Goal: Task Accomplishment & Management: Manage account settings

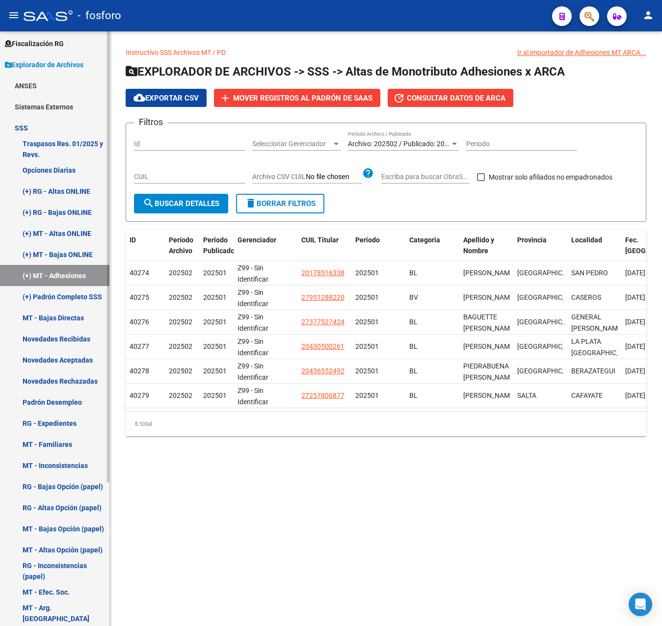
scroll to position [190, 0]
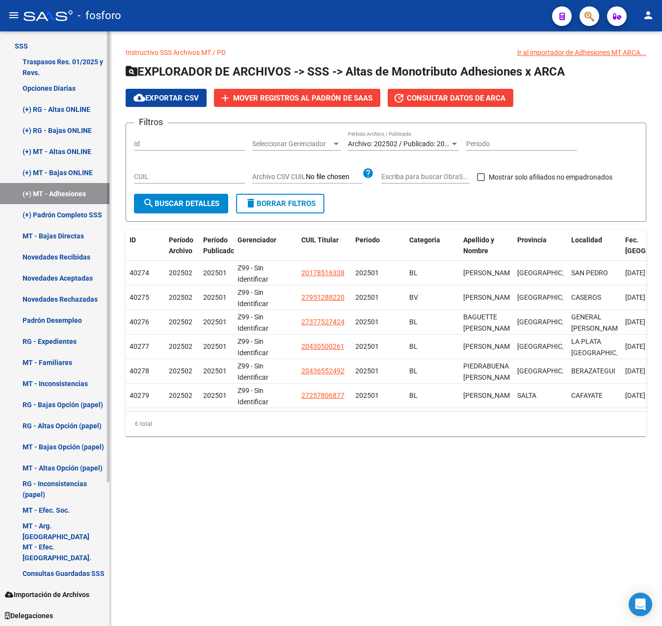
click at [56, 315] on link "Padrón Desempleo" at bounding box center [54, 319] width 109 height 21
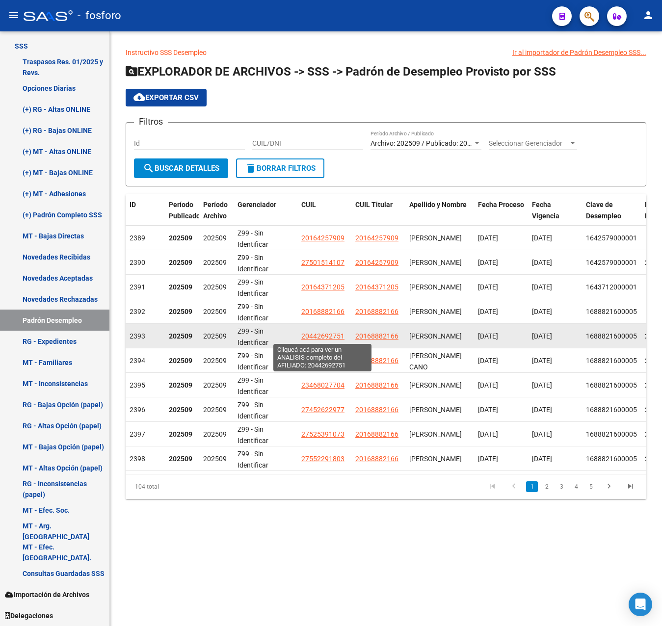
click at [328, 338] on span "20442692751" at bounding box center [322, 336] width 43 height 8
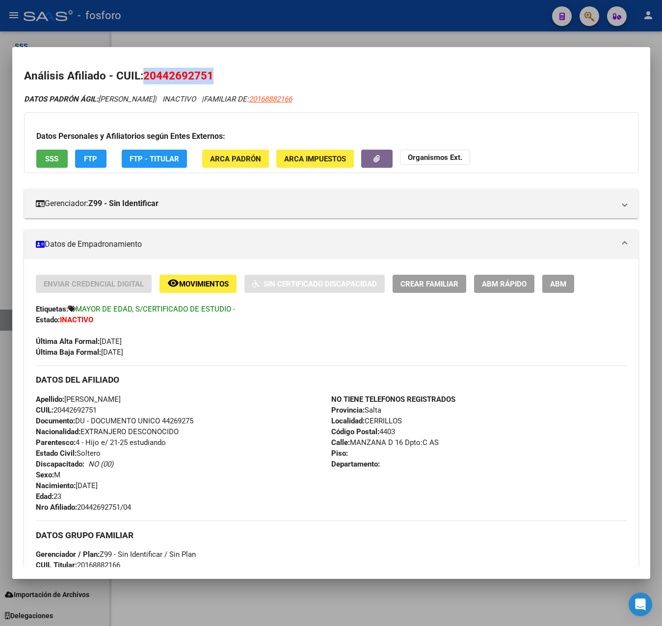
drag, startPoint x: 146, startPoint y: 75, endPoint x: 214, endPoint y: 78, distance: 68.2
click at [214, 78] on h2 "Análisis Afiliado - CUIL: 20442692751" at bounding box center [331, 76] width 614 height 17
copy span "20442692751"
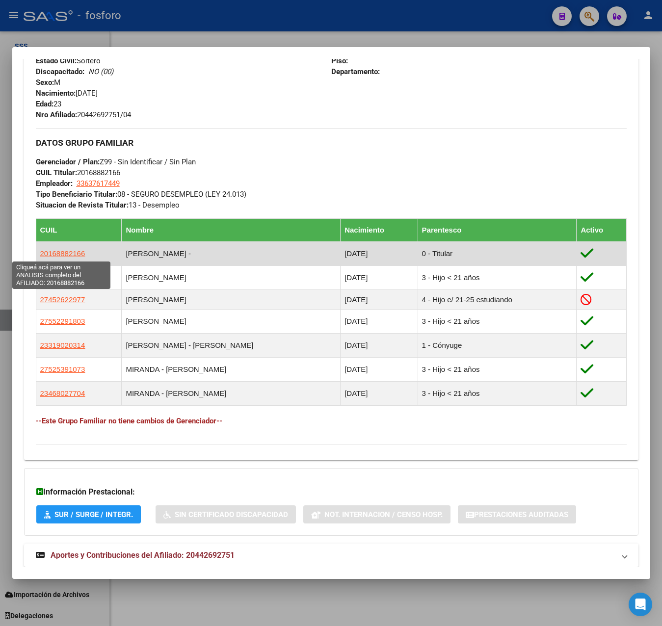
click at [75, 252] on span "20168882166" at bounding box center [62, 253] width 45 height 8
type textarea "20168882166"
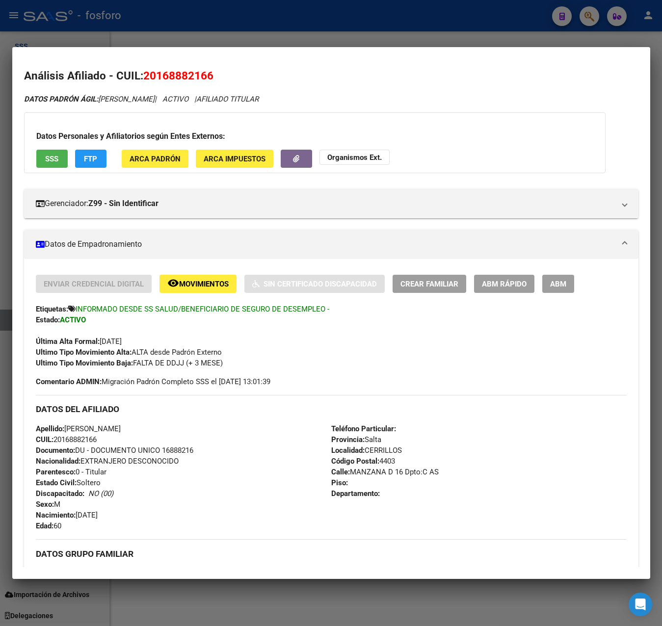
click at [267, 28] on div at bounding box center [331, 313] width 662 height 626
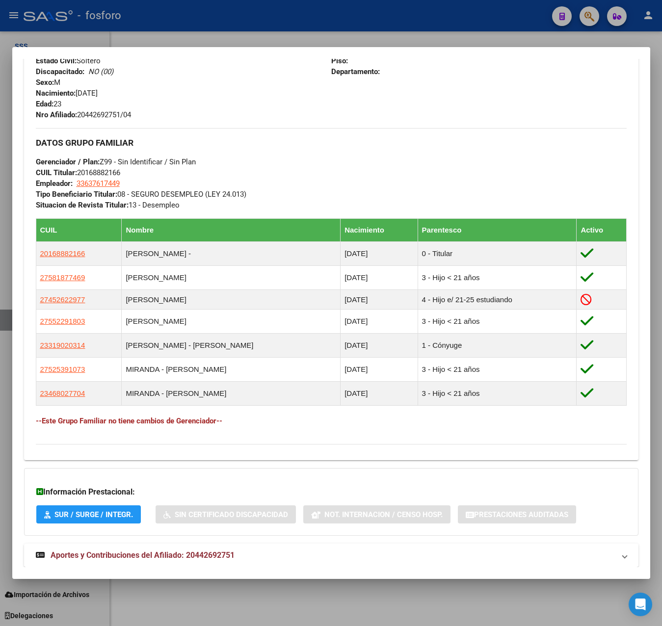
click at [281, 43] on div at bounding box center [331, 313] width 662 height 626
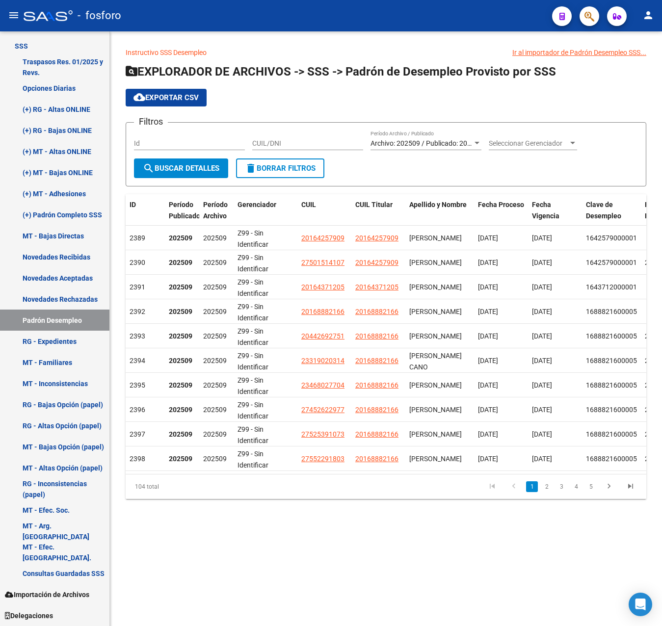
click at [191, 93] on span "cloud_download Exportar CSV" at bounding box center [165, 97] width 65 height 9
click at [318, 530] on div "Instructivo SSS Desempleo Ir al importador de Padrón Desempleo SSS... EXPLORADO…" at bounding box center [386, 280] width 552 height 499
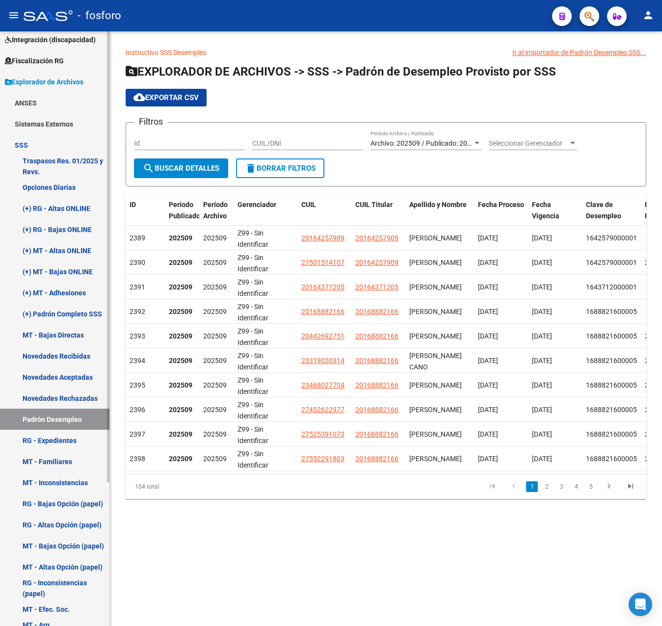
scroll to position [0, 0]
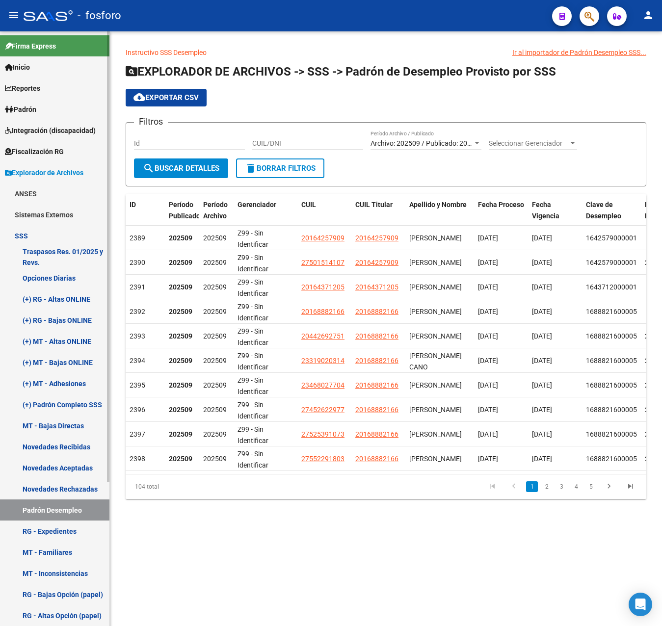
click at [36, 111] on span "Padrón" at bounding box center [20, 109] width 31 height 11
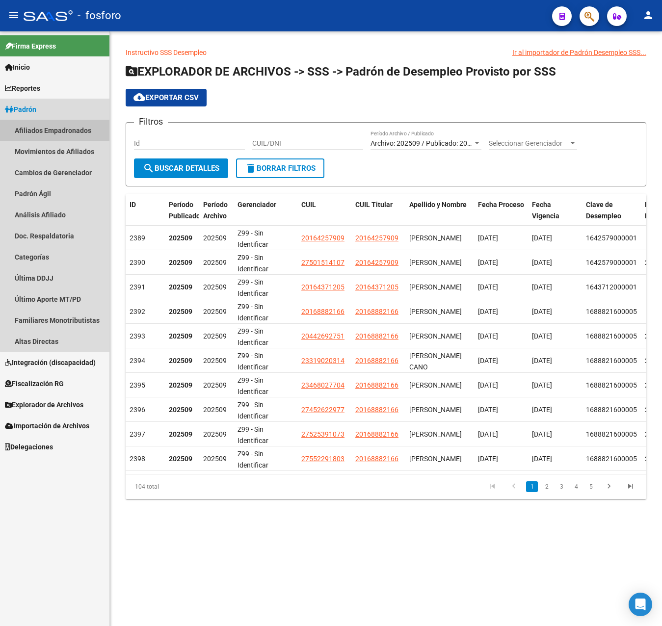
click at [76, 134] on link "Afiliados Empadronados" at bounding box center [54, 130] width 109 height 21
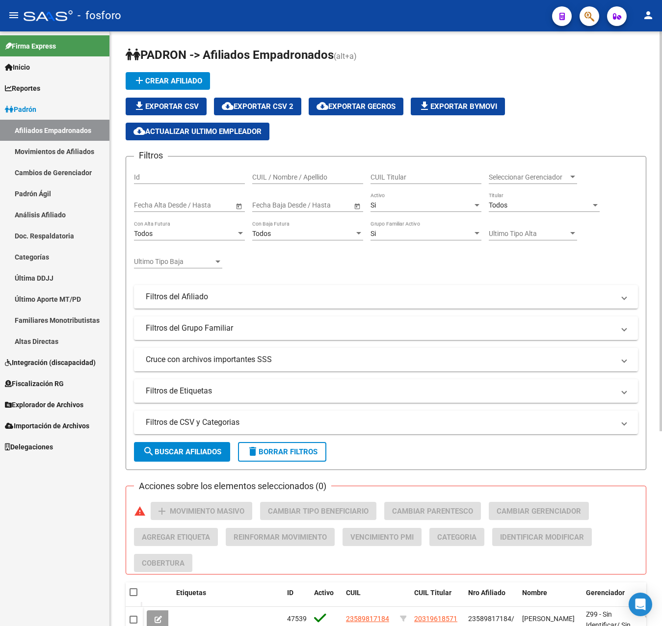
scroll to position [147, 0]
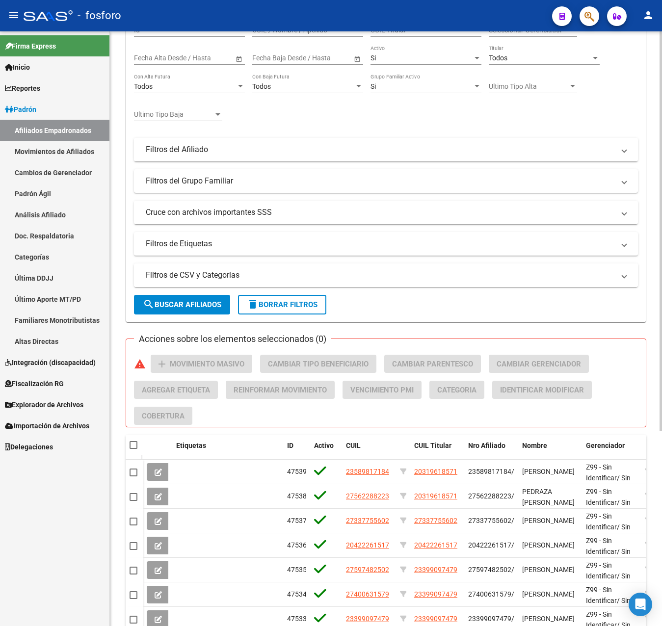
click at [242, 273] on mat-panel-title "Filtros de CSV y Categorias" at bounding box center [380, 275] width 468 height 11
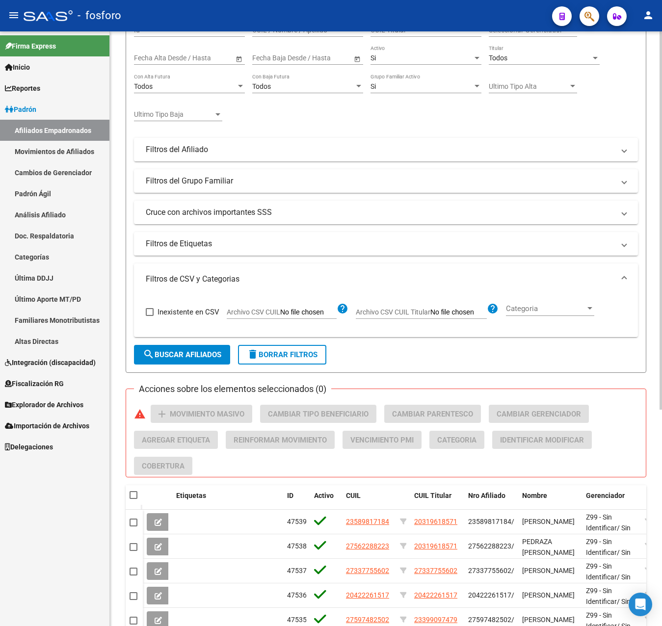
click at [300, 317] on label "Archivo CSV CUIL" at bounding box center [282, 313] width 110 height 11
click at [300, 317] on input "Archivo CSV CUIL" at bounding box center [308, 312] width 56 height 9
type input "C:\fakepath\PadrónDesempleoSSS.csv"
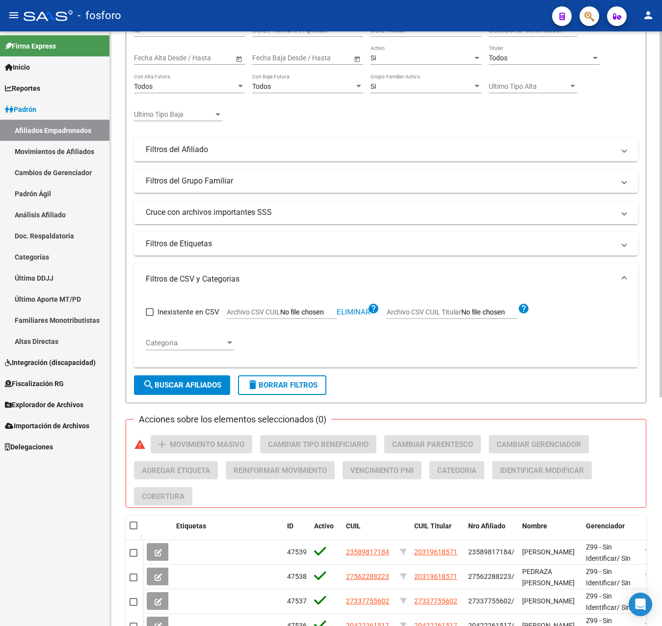
click at [195, 385] on span "search Buscar Afiliados" at bounding box center [182, 385] width 78 height 9
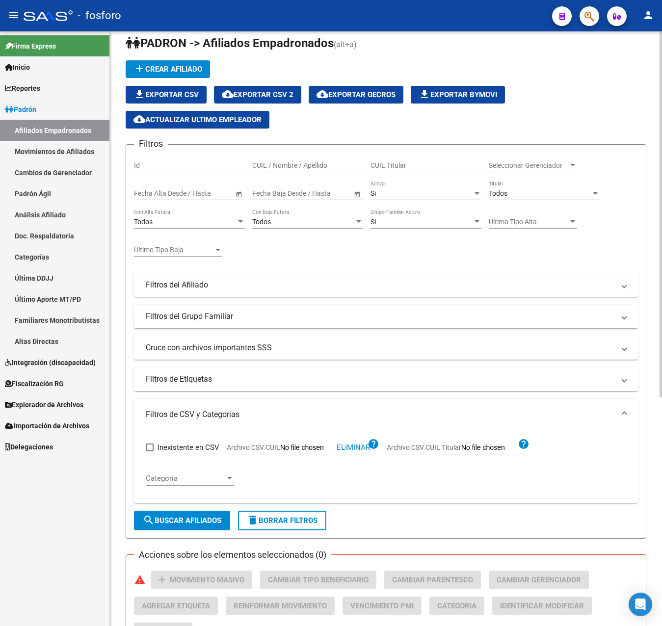
scroll to position [0, 0]
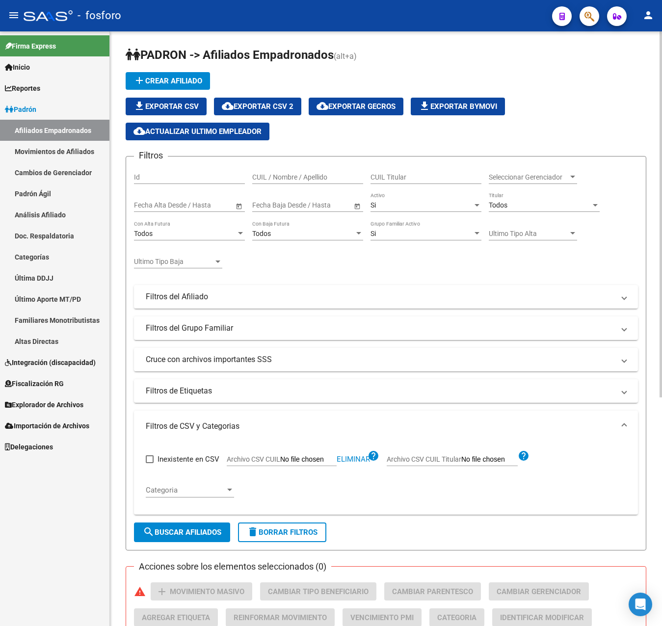
click at [501, 202] on span "Todos" at bounding box center [497, 205] width 19 height 8
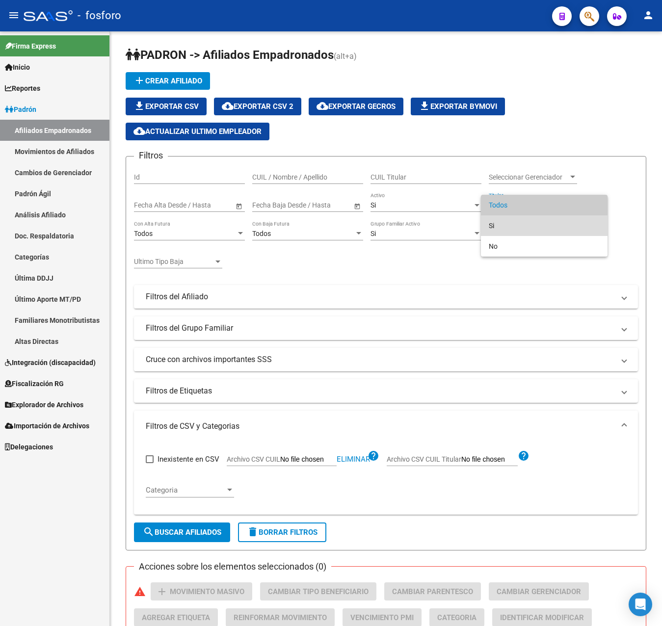
click at [502, 218] on span "Si" at bounding box center [543, 225] width 111 height 21
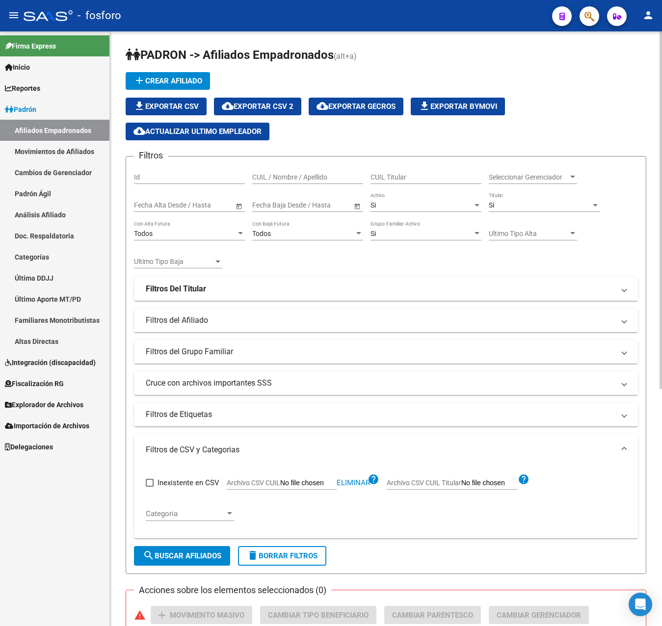
click at [167, 566] on form "Filtros Id CUIL / Nombre / Apellido CUIL Titular Seleccionar Gerenciador Selecc…" at bounding box center [386, 365] width 520 height 418
click at [172, 557] on span "search Buscar Afiliados" at bounding box center [182, 555] width 78 height 9
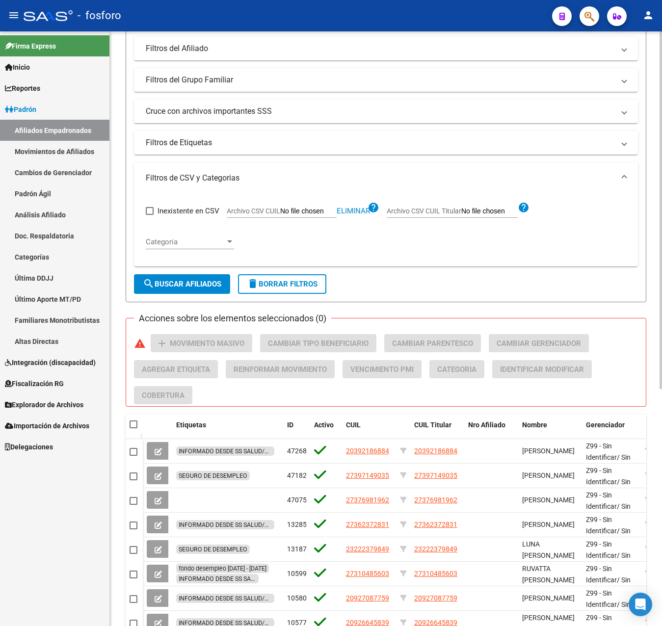
scroll to position [196, 0]
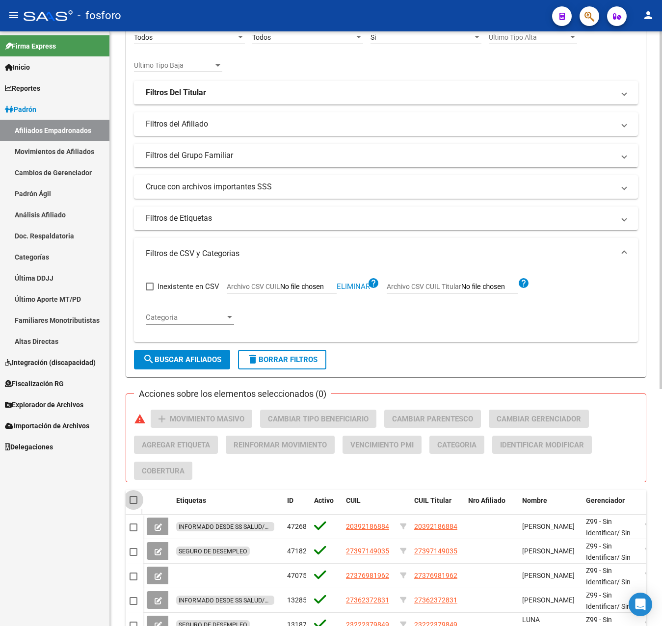
click at [134, 499] on span at bounding box center [133, 500] width 8 height 8
click at [133, 504] on input "checkbox" at bounding box center [133, 504] width 0 height 0
checkbox input "true"
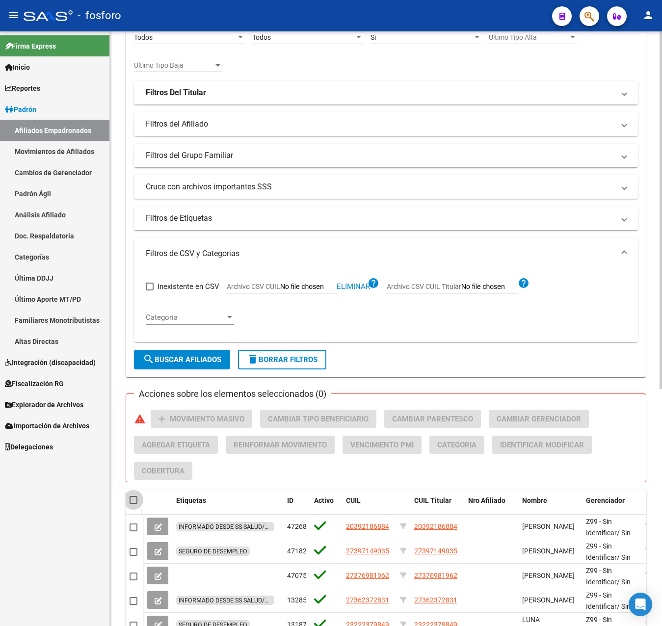
checkbox input "true"
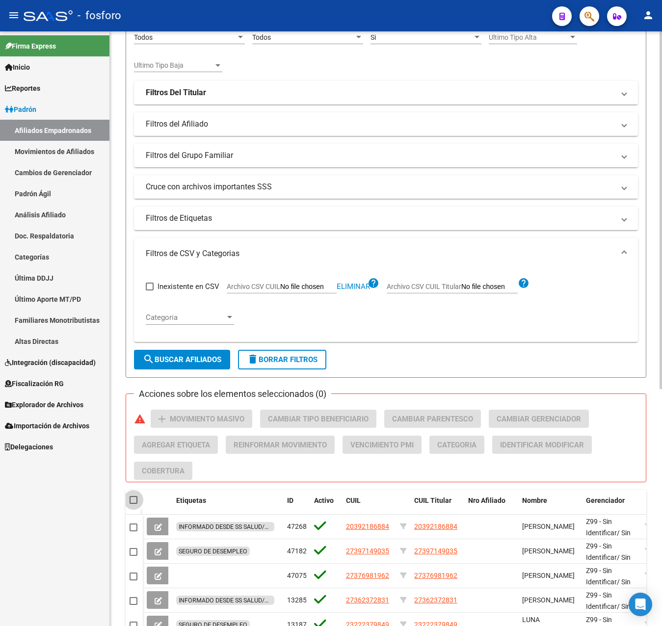
checkbox input "true"
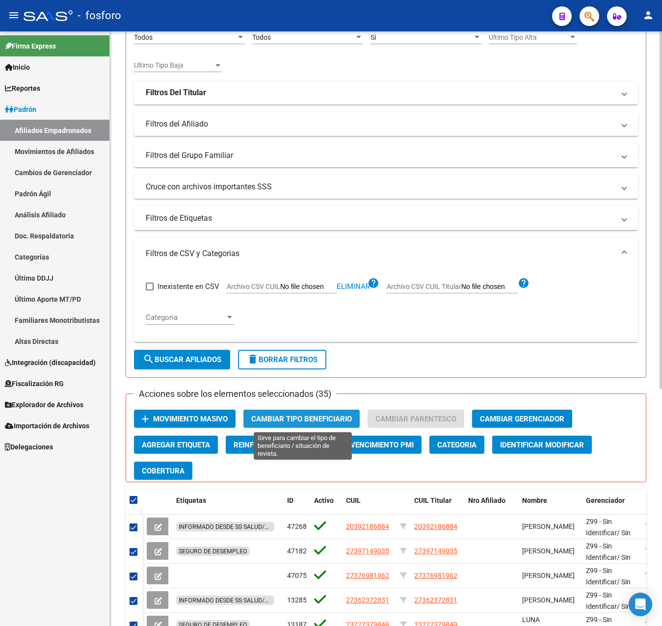
click at [289, 421] on span "Cambiar Tipo Beneficiario" at bounding box center [301, 418] width 101 height 9
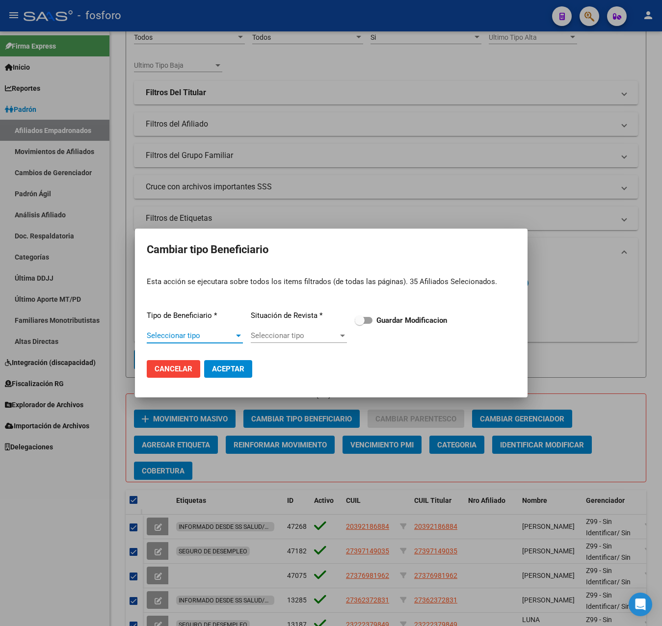
click at [211, 335] on span "Seleccionar tipo" at bounding box center [190, 335] width 87 height 9
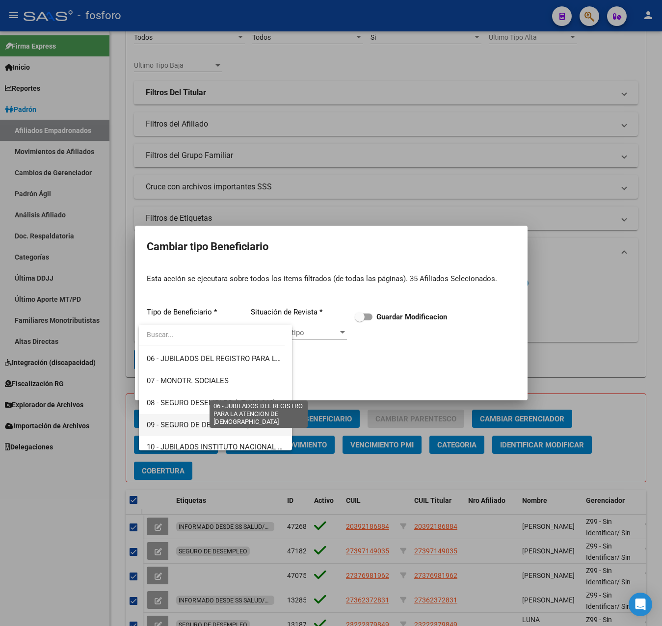
scroll to position [147, 0]
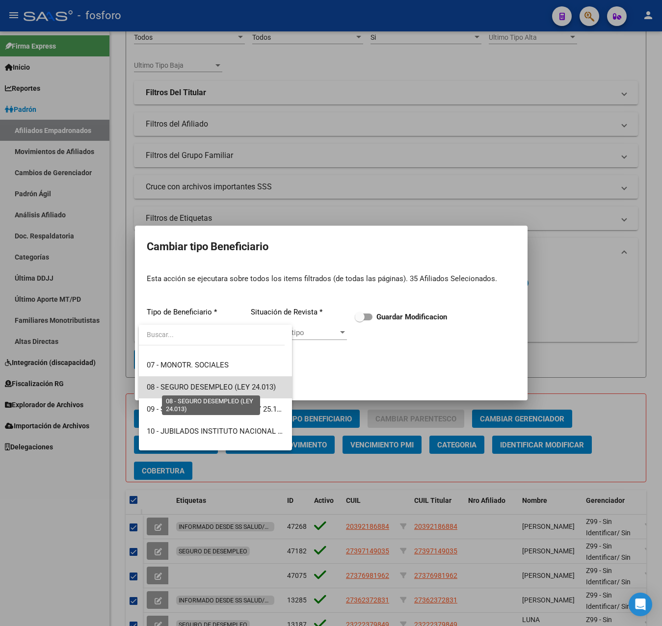
click at [252, 387] on span "08 - SEGURO DESEMPLEO (LEY 24.013)" at bounding box center [211, 387] width 129 height 9
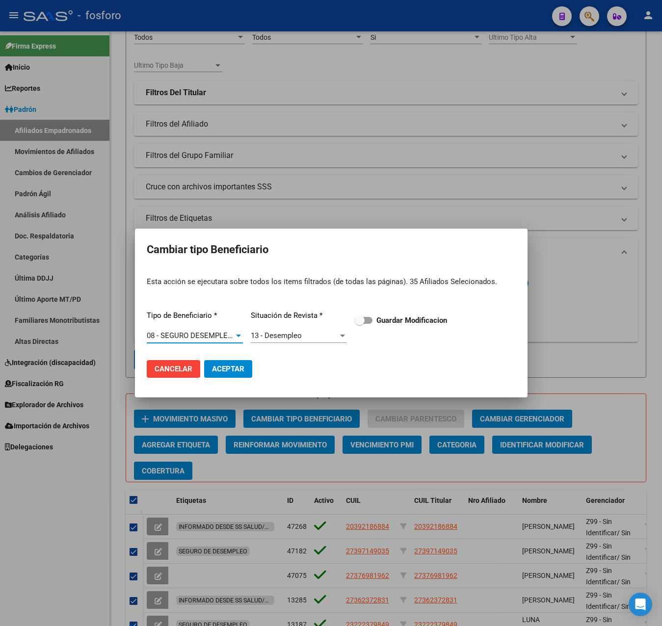
click at [299, 338] on span "13 - Desempleo" at bounding box center [276, 335] width 51 height 9
click at [370, 322] on span at bounding box center [364, 320] width 18 height 7
click at [359, 324] on input "Guardar Modificacion" at bounding box center [359, 324] width 0 height 0
click at [364, 319] on span at bounding box center [367, 320] width 10 height 10
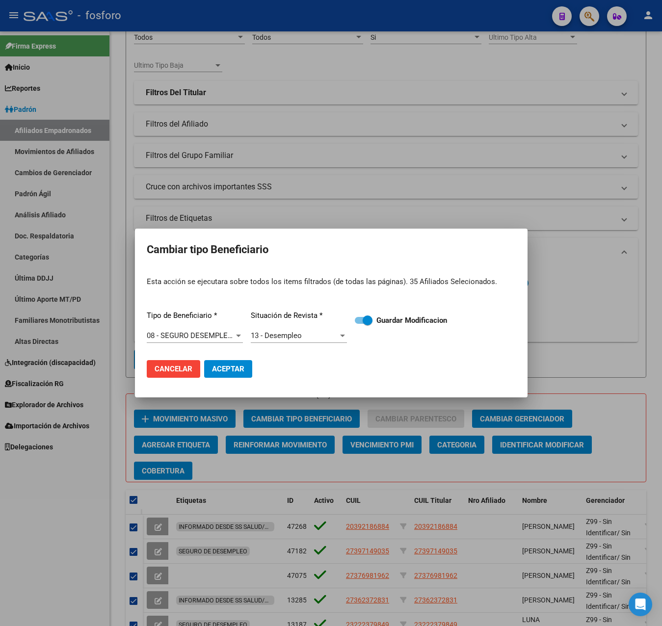
click at [359, 324] on input "Guardar Modificacion" at bounding box center [359, 324] width 0 height 0
checkbox input "false"
click at [227, 371] on span "Aceptar" at bounding box center [228, 368] width 32 height 9
checkbox input "false"
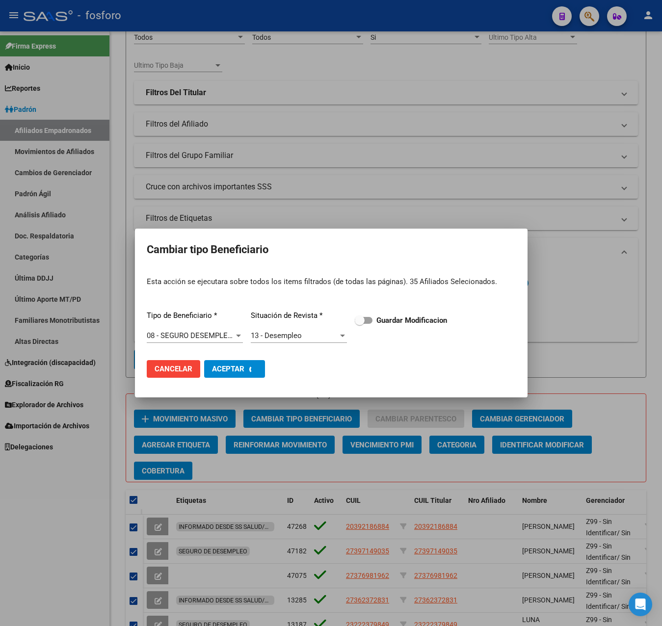
checkbox input "false"
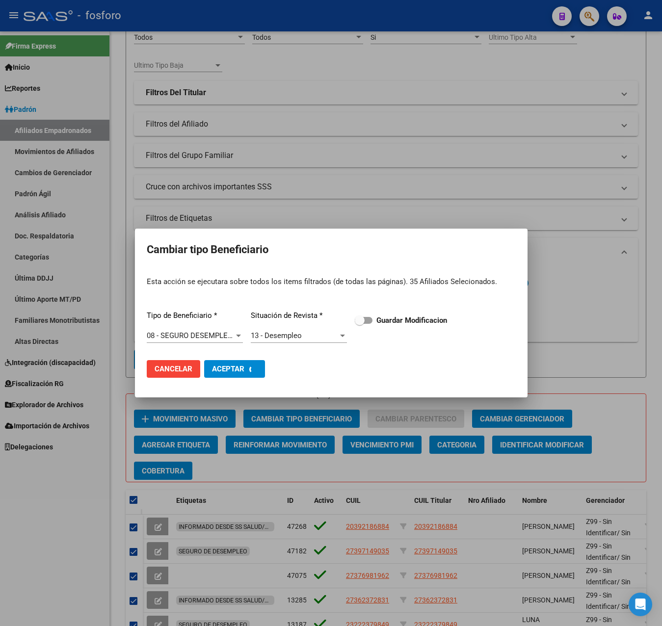
checkbox input "false"
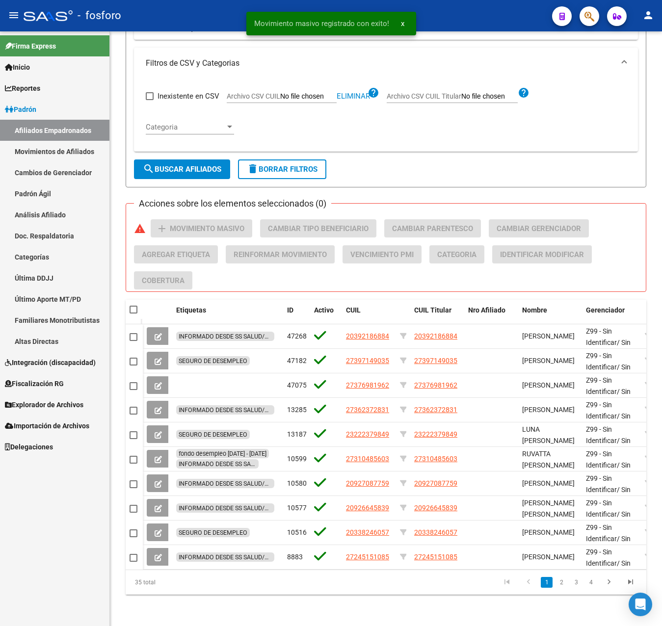
scroll to position [394, 0]
click at [133, 306] on span at bounding box center [133, 310] width 8 height 8
click at [133, 313] on input "checkbox" at bounding box center [133, 313] width 0 height 0
checkbox input "true"
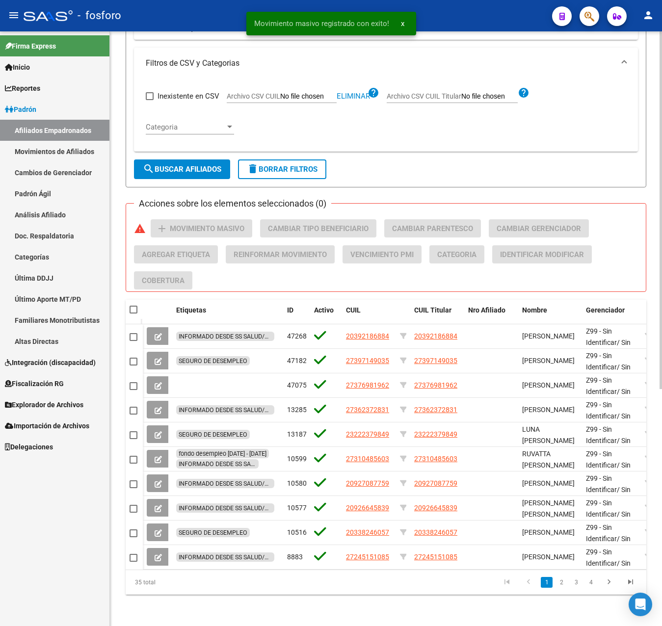
checkbox input "true"
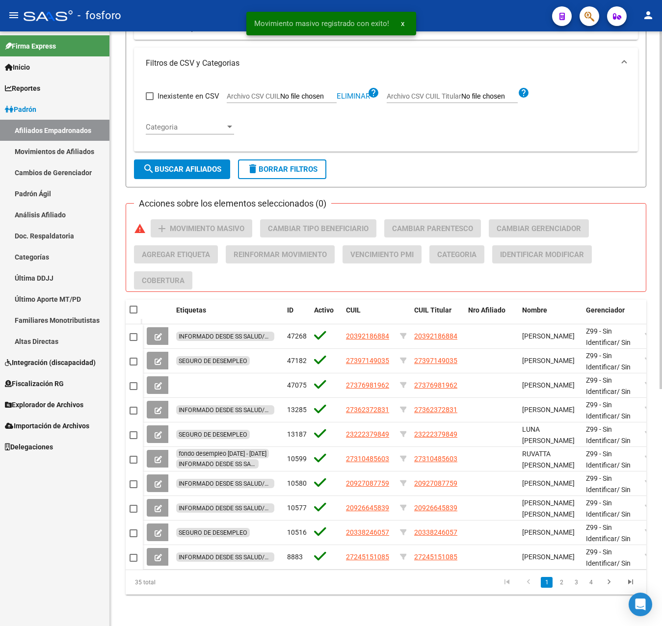
checkbox input "true"
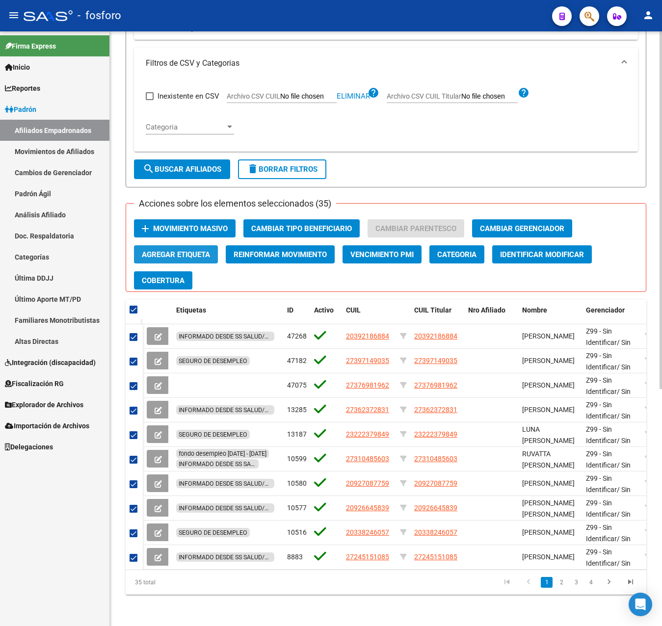
click at [193, 250] on span "Agregar Etiqueta" at bounding box center [176, 254] width 68 height 9
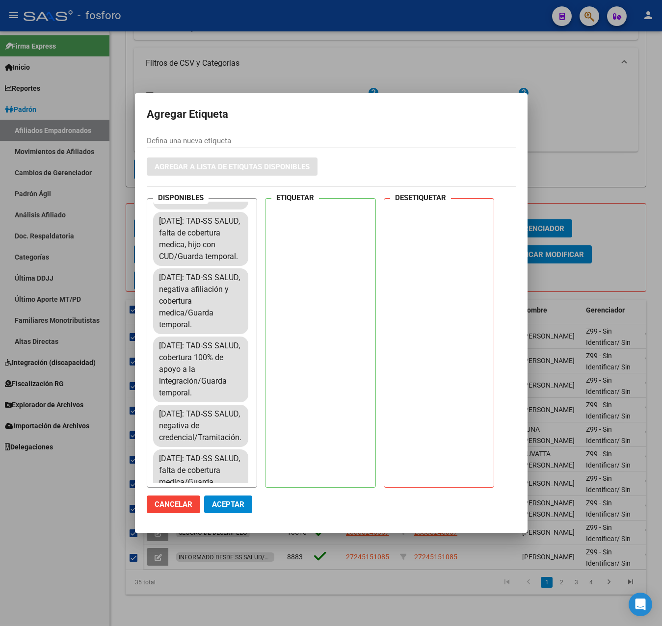
scroll to position [0, 0]
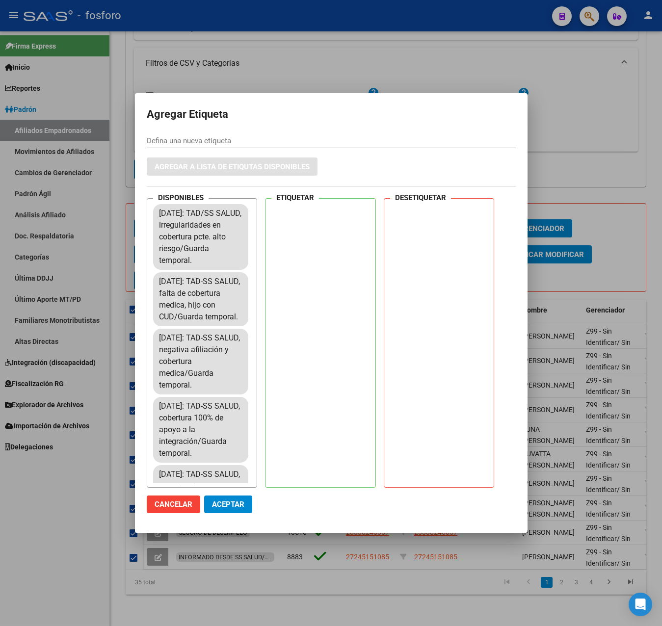
click at [565, 180] on div at bounding box center [331, 313] width 662 height 626
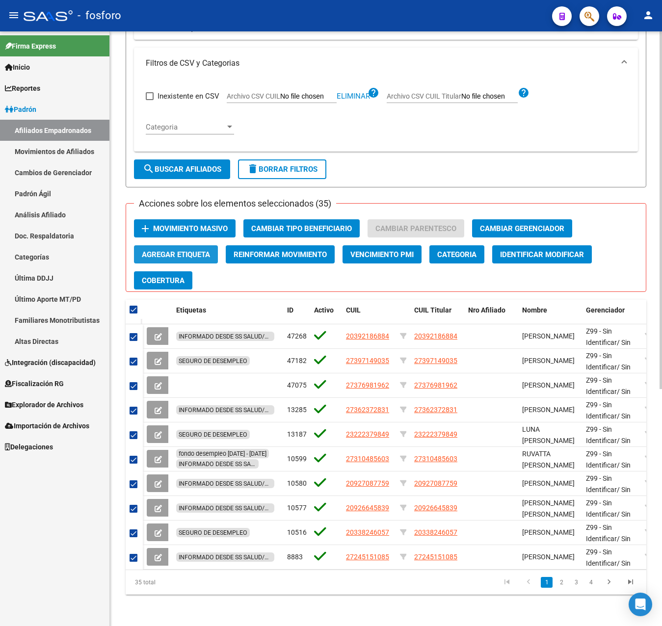
click at [196, 250] on span "Agregar Etiqueta" at bounding box center [176, 254] width 68 height 9
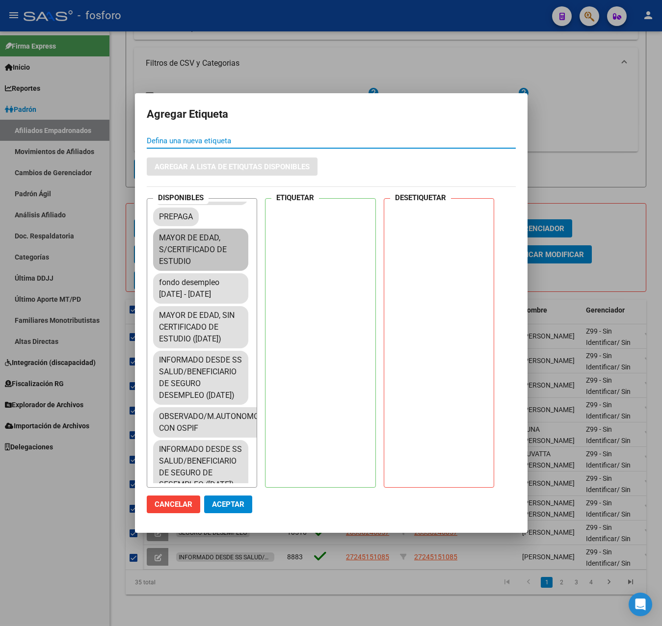
scroll to position [1716, 0]
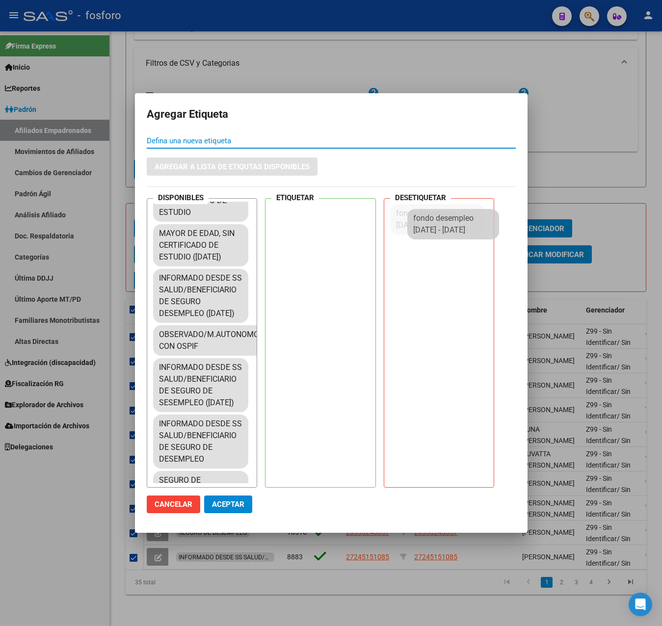
drag, startPoint x: 199, startPoint y: 326, endPoint x: 453, endPoint y: 228, distance: 272.3
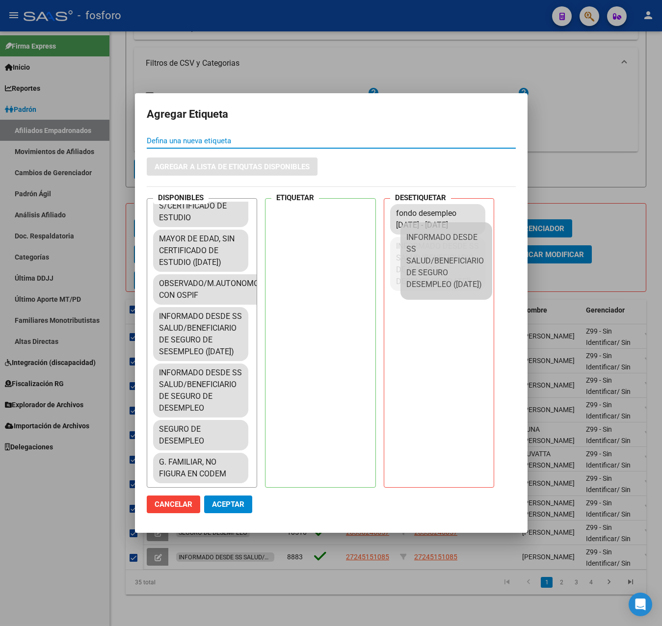
drag, startPoint x: 342, startPoint y: 331, endPoint x: 423, endPoint y: 258, distance: 108.0
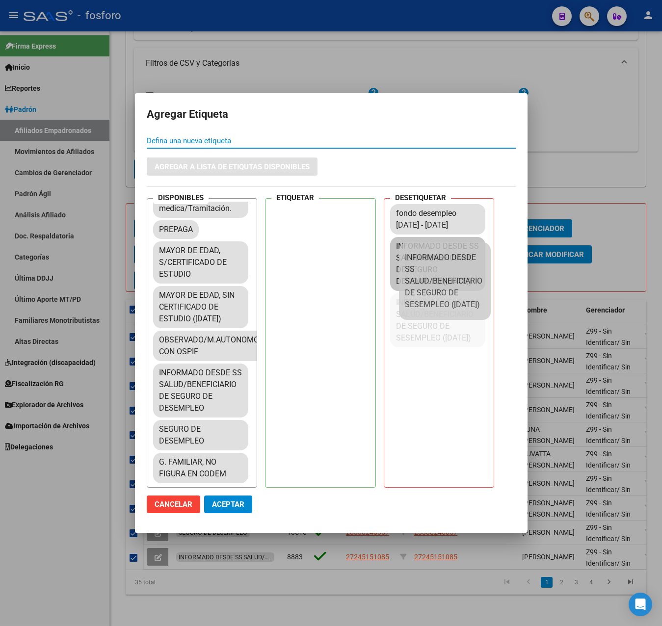
drag, startPoint x: 187, startPoint y: 427, endPoint x: 434, endPoint y: 278, distance: 288.9
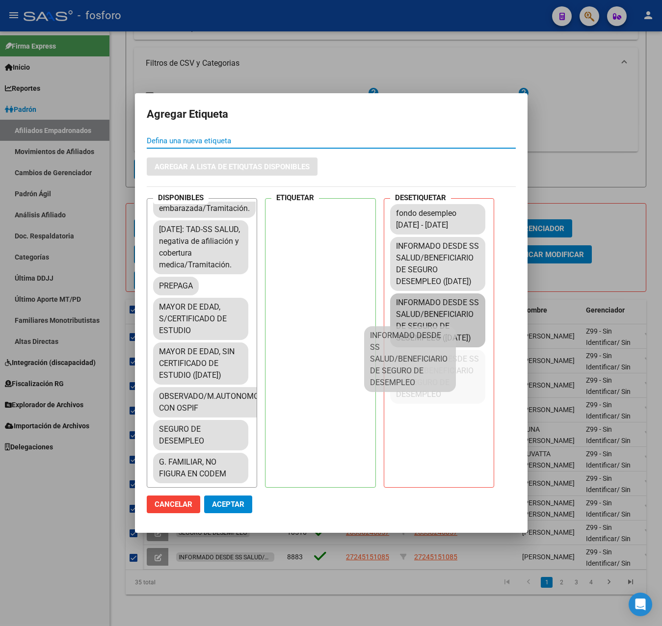
scroll to position [1700, 0]
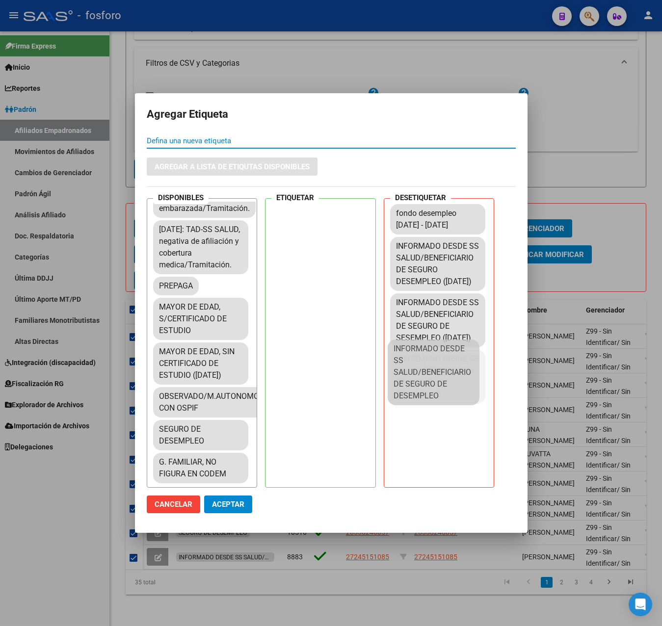
drag, startPoint x: 255, startPoint y: 369, endPoint x: 449, endPoint y: 380, distance: 194.0
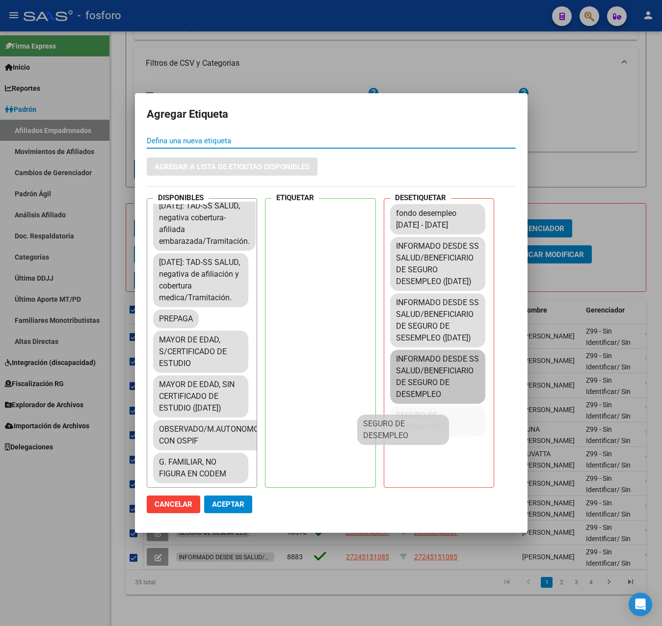
scroll to position [1667, 0]
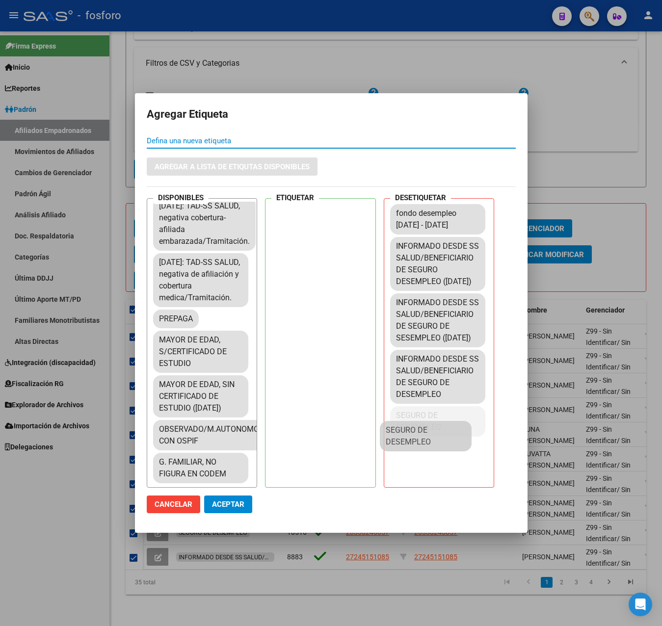
drag, startPoint x: 206, startPoint y: 415, endPoint x: 424, endPoint y: 431, distance: 218.3
click at [235, 504] on span "Aceptar" at bounding box center [228, 504] width 32 height 9
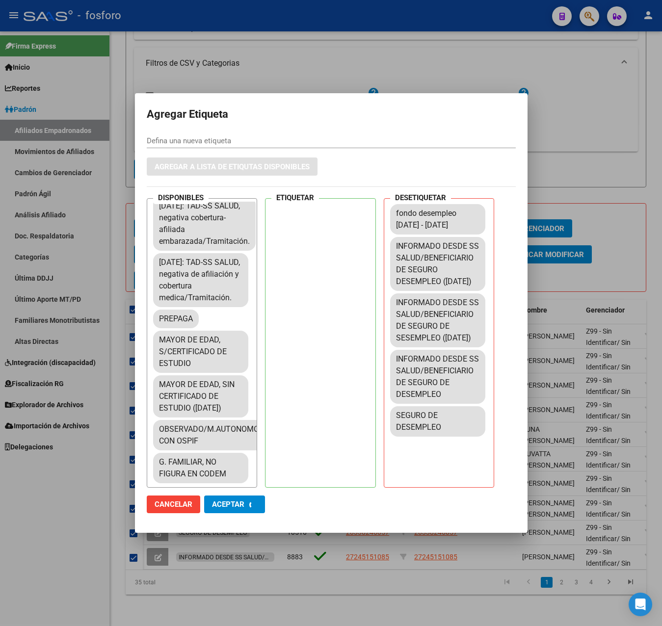
checkbox input "false"
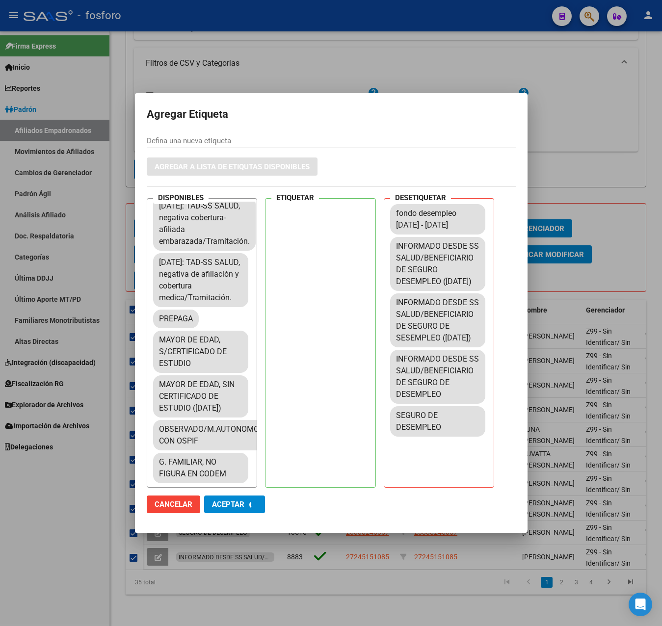
checkbox input "false"
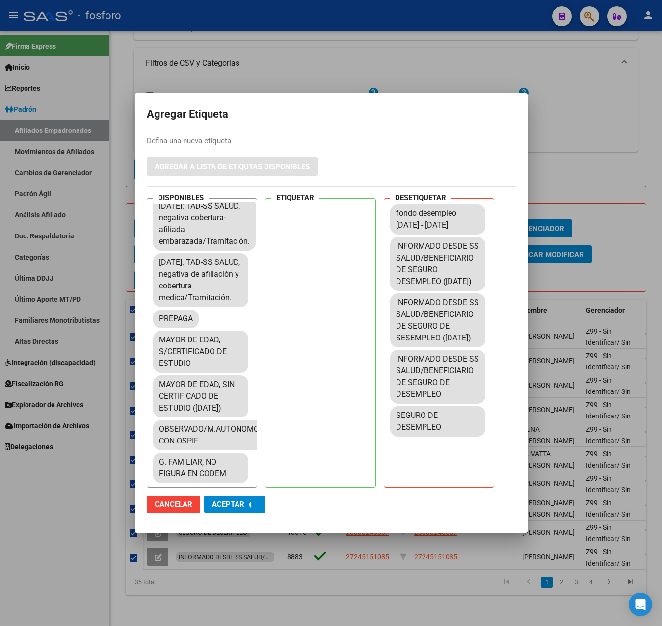
checkbox input "false"
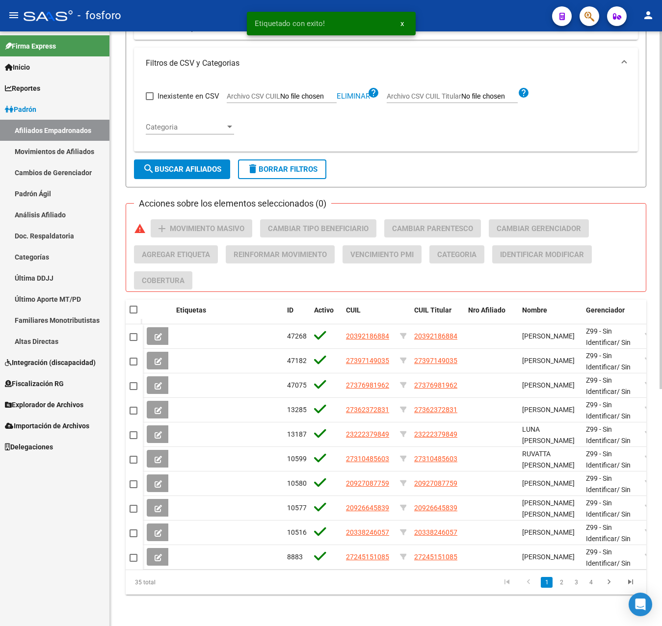
click at [135, 306] on span at bounding box center [133, 310] width 8 height 8
click at [133, 313] on input "checkbox" at bounding box center [133, 313] width 0 height 0
checkbox input "true"
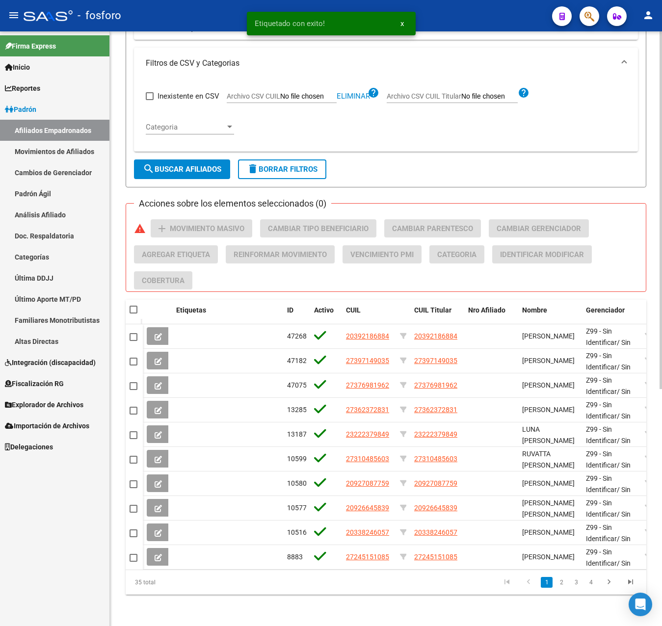
checkbox input "true"
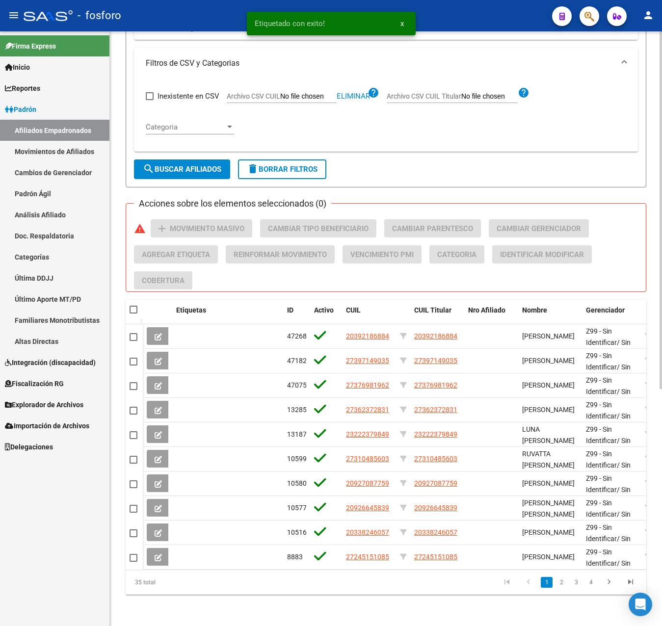
checkbox input "true"
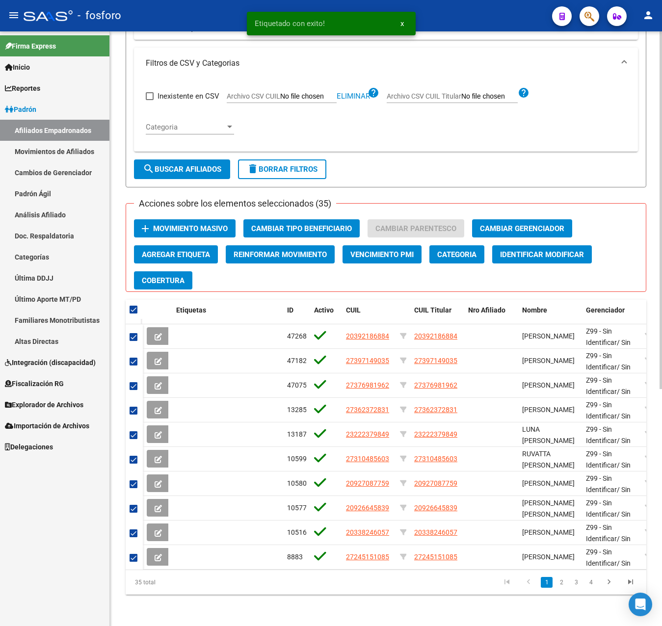
click at [184, 250] on span "Agregar Etiqueta" at bounding box center [176, 254] width 68 height 9
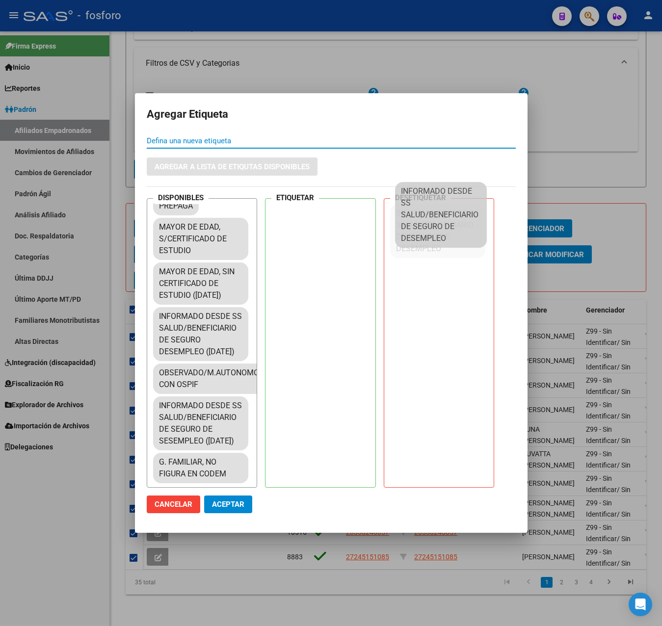
scroll to position [1827, 0]
drag, startPoint x: 408, startPoint y: 317, endPoint x: 456, endPoint y: 213, distance: 114.3
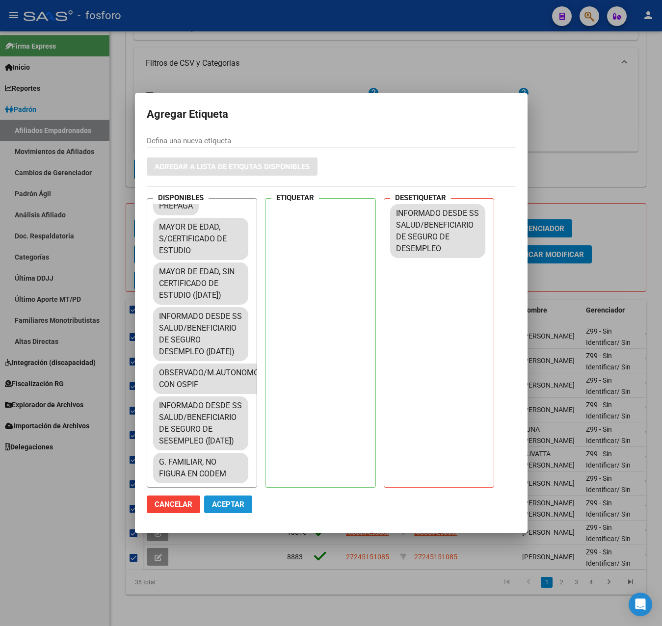
click at [230, 505] on span "Aceptar" at bounding box center [228, 504] width 32 height 9
checkbox input "false"
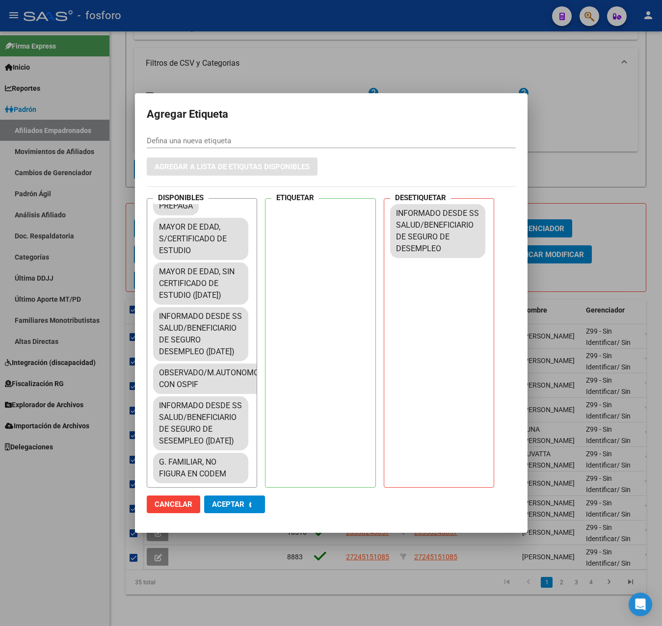
checkbox input "false"
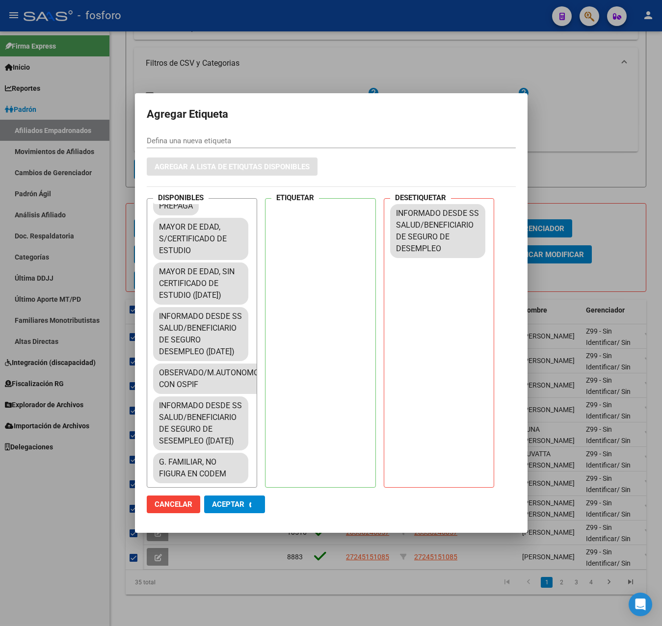
checkbox input "false"
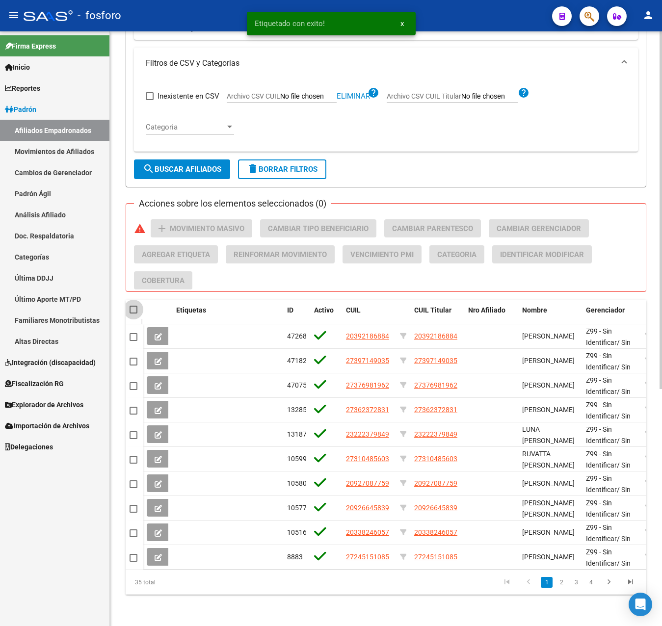
click at [136, 306] on span at bounding box center [133, 310] width 8 height 8
click at [133, 313] on input "checkbox" at bounding box center [133, 313] width 0 height 0
checkbox input "true"
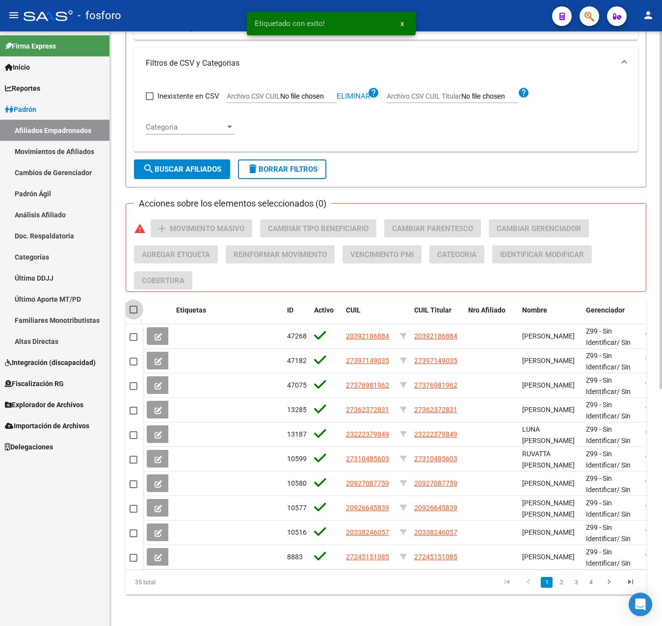
checkbox input "true"
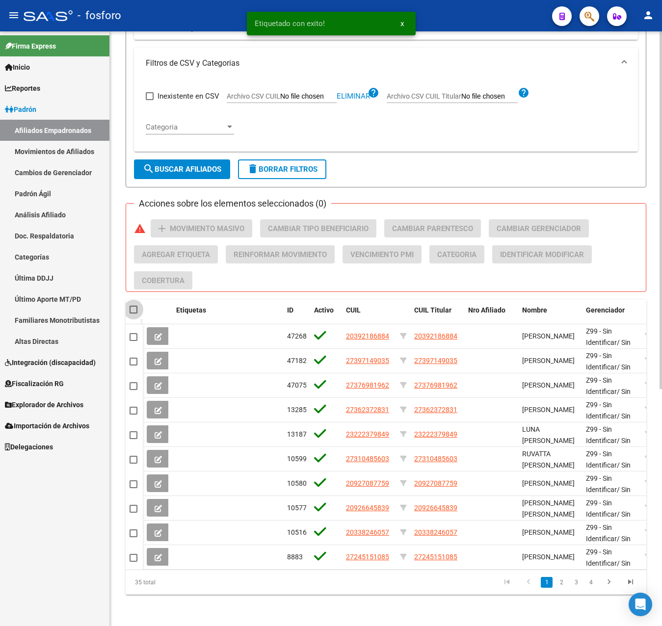
checkbox input "true"
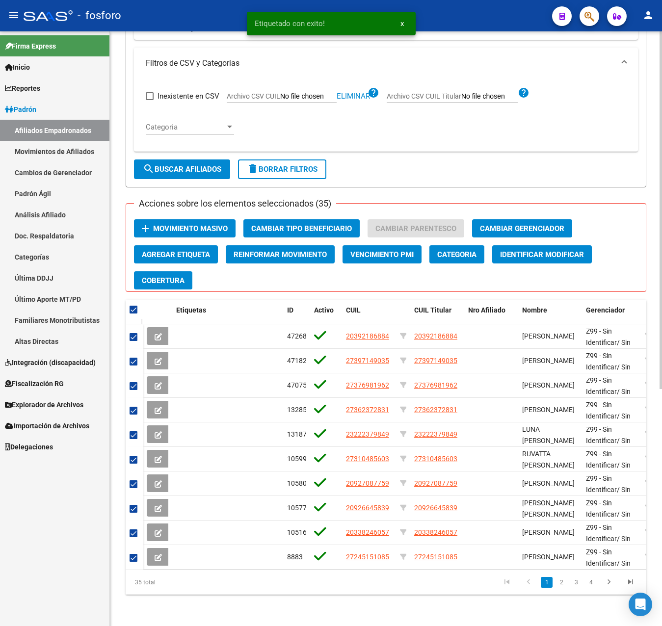
click at [203, 250] on span "Agregar Etiqueta" at bounding box center [176, 254] width 68 height 9
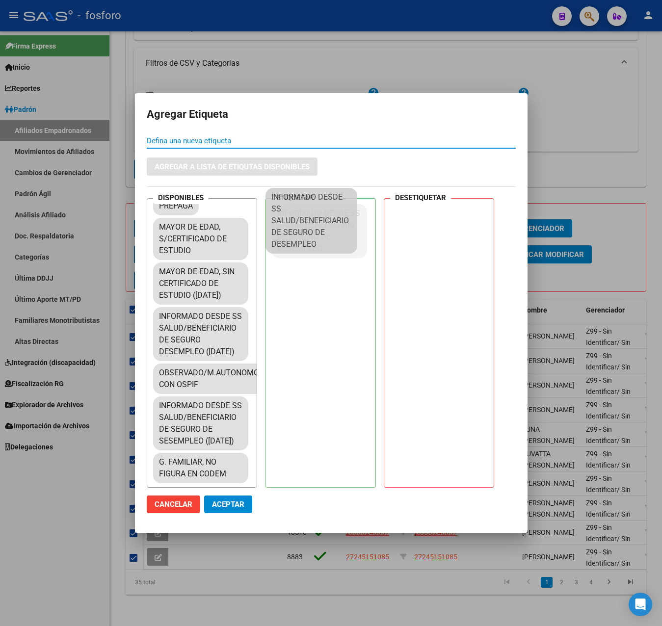
drag, startPoint x: 255, startPoint y: 301, endPoint x: 302, endPoint y: 233, distance: 82.8
click at [223, 500] on span "Aceptar" at bounding box center [228, 504] width 32 height 9
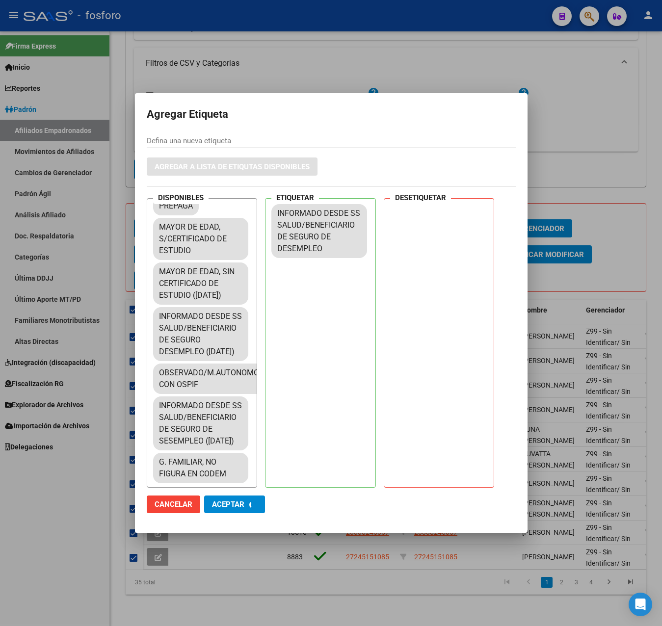
checkbox input "false"
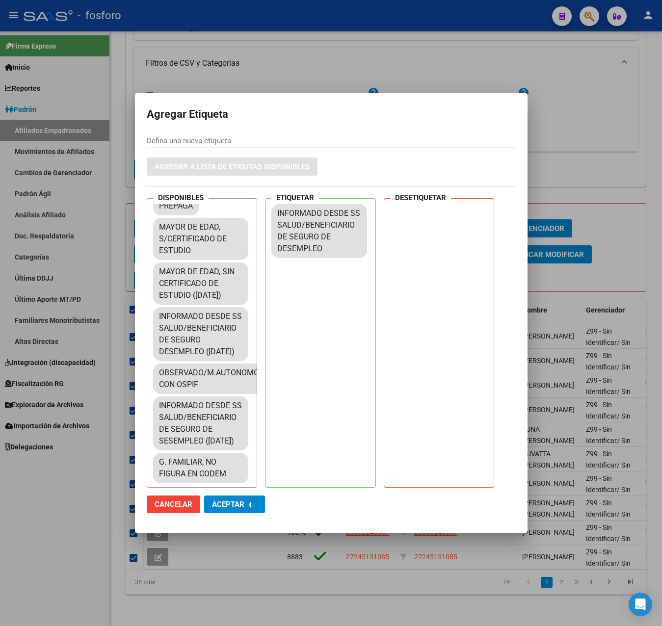
checkbox input "false"
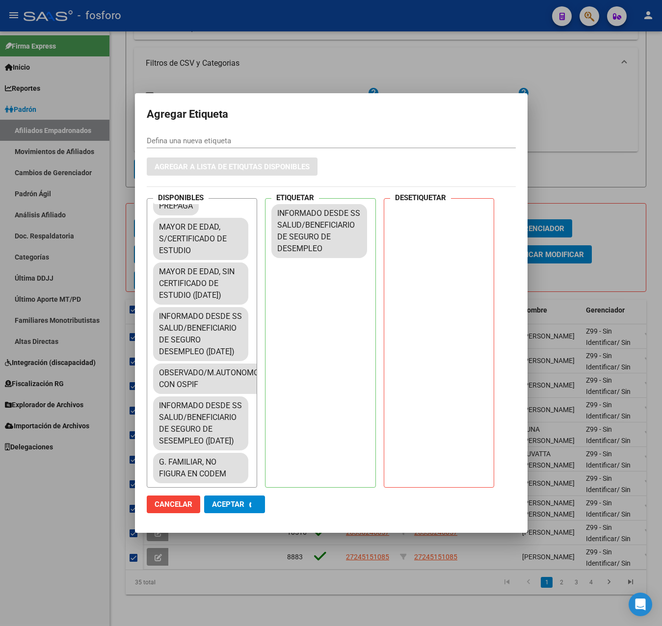
checkbox input "false"
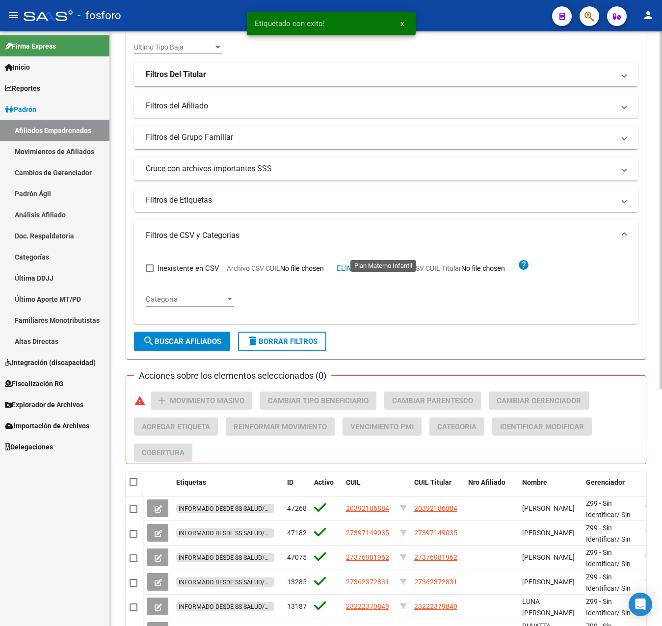
scroll to position [0, 0]
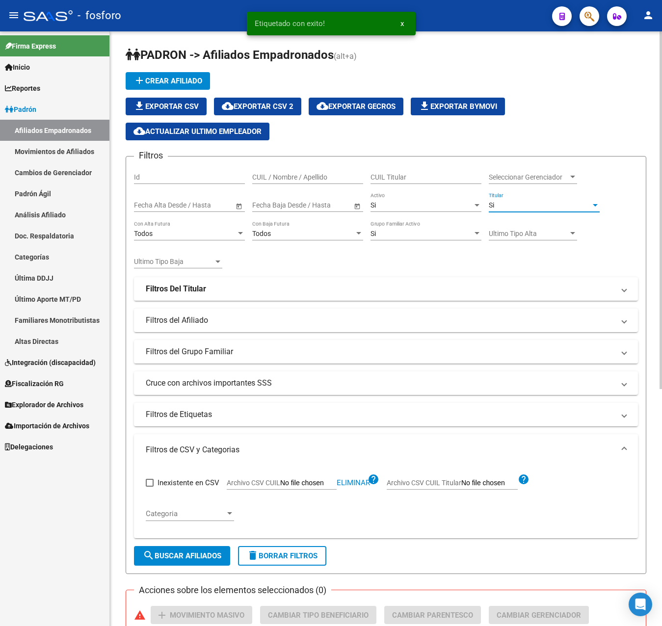
click at [531, 205] on div "Si" at bounding box center [539, 205] width 102 height 8
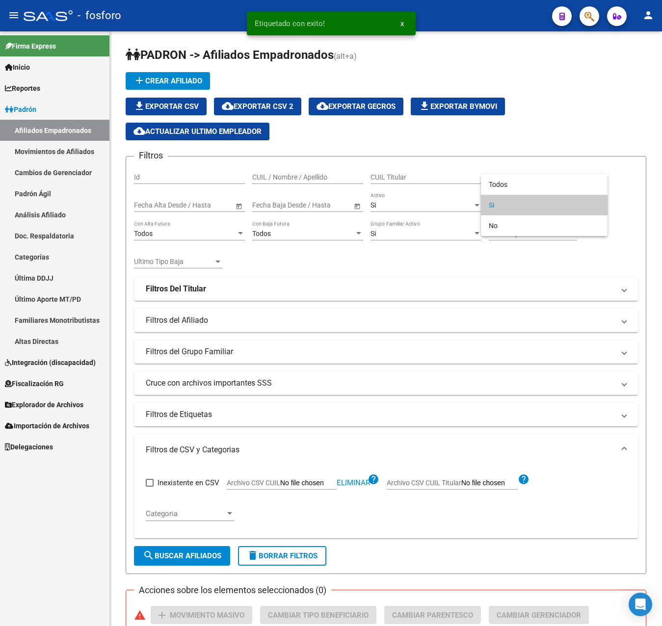
click at [447, 265] on div at bounding box center [331, 313] width 662 height 626
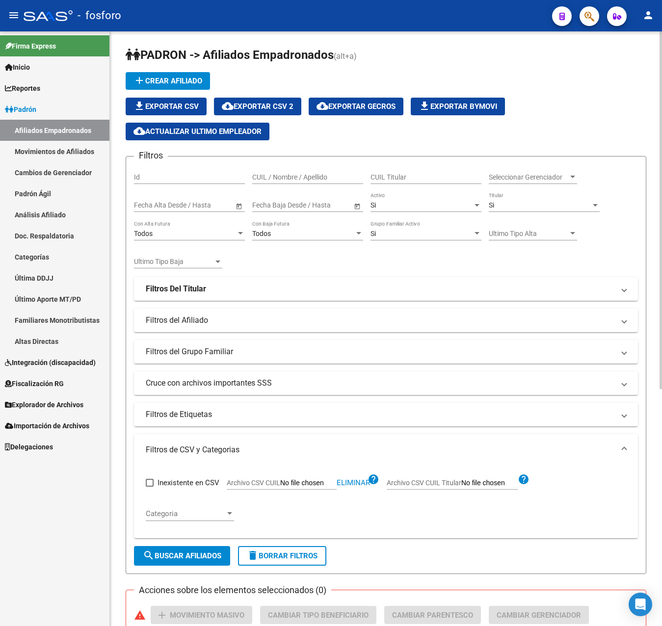
click at [434, 200] on div "Si Activo" at bounding box center [425, 202] width 111 height 20
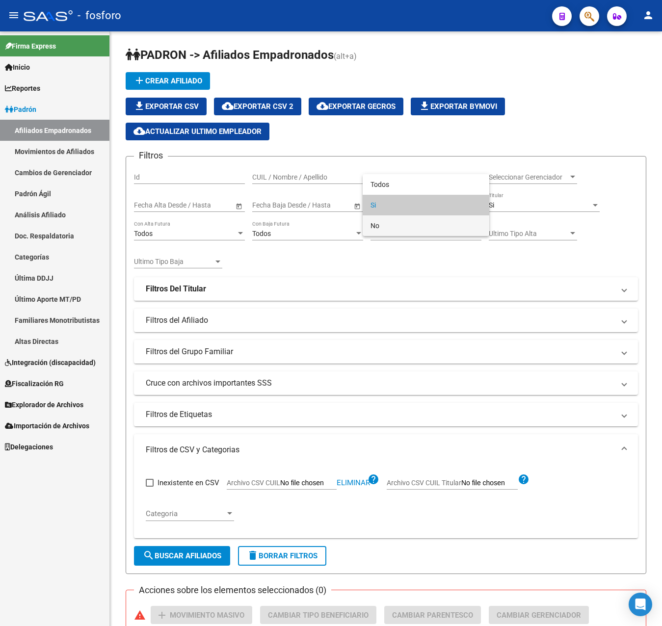
click at [382, 224] on span "No" at bounding box center [425, 225] width 111 height 21
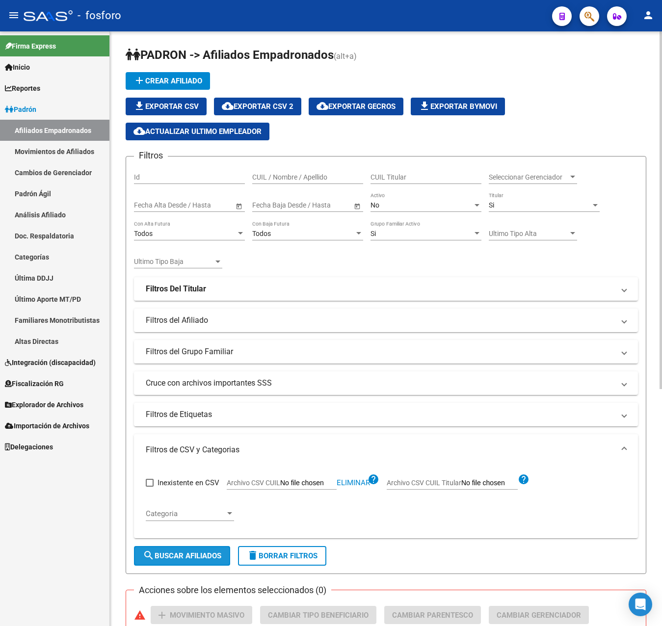
click at [165, 562] on button "search Buscar Afiliados" at bounding box center [182, 556] width 96 height 20
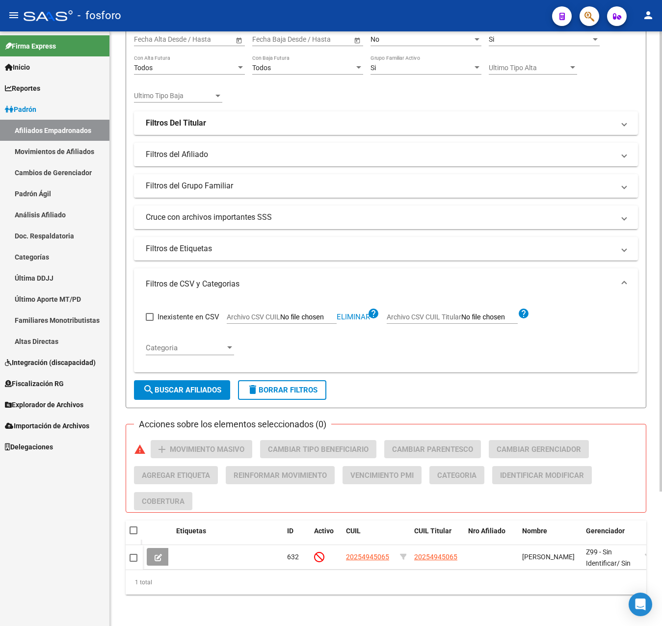
scroll to position [174, 0]
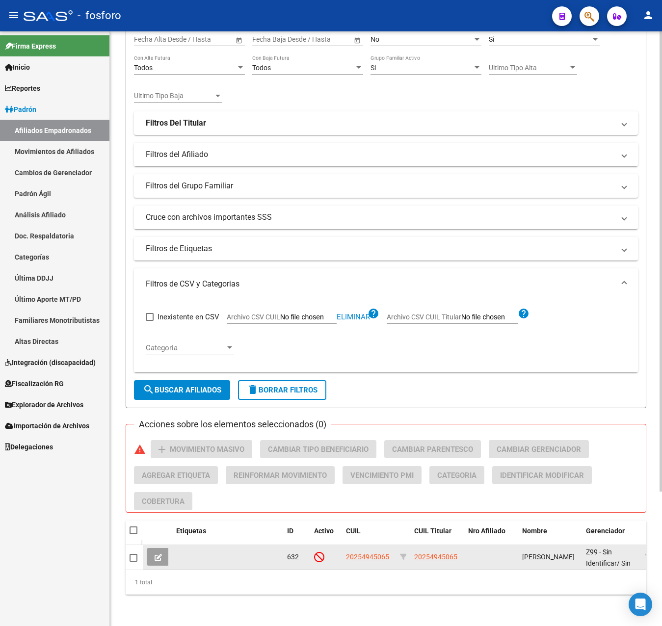
click at [364, 553] on span "20254945065" at bounding box center [367, 557] width 43 height 8
type textarea "20254945065"
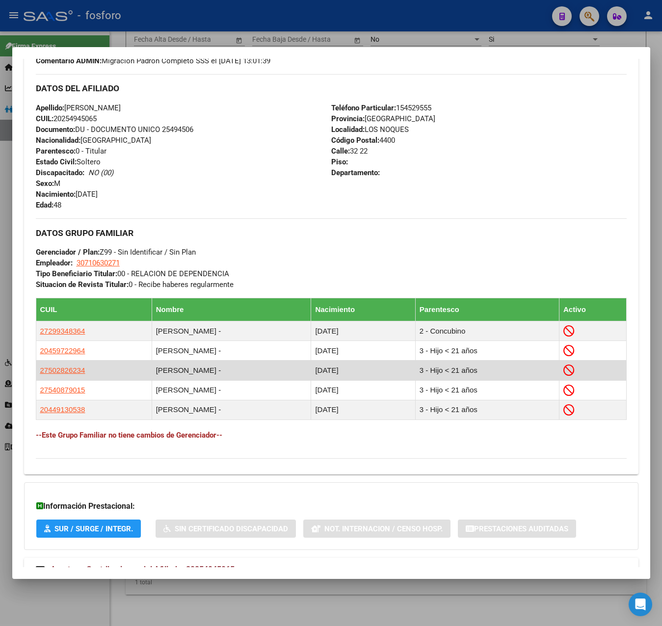
scroll to position [367, 0]
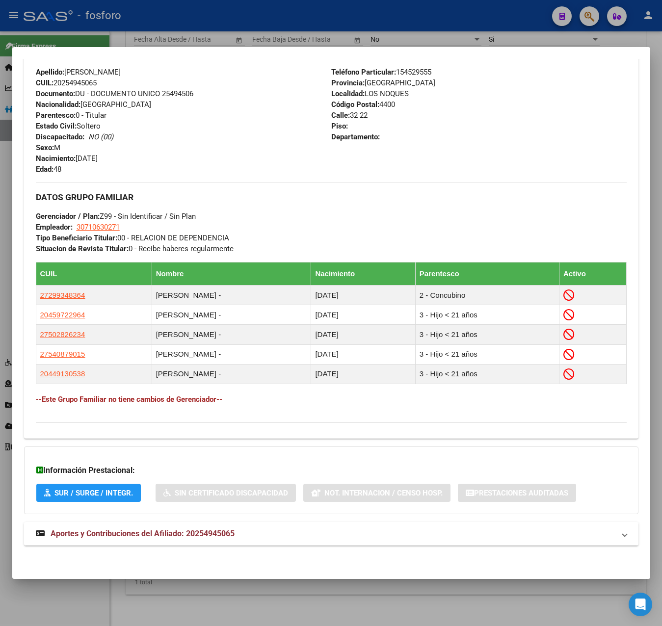
click at [167, 534] on span "Aportes y Contribuciones del Afiliado: 20254945065" at bounding box center [143, 533] width 184 height 9
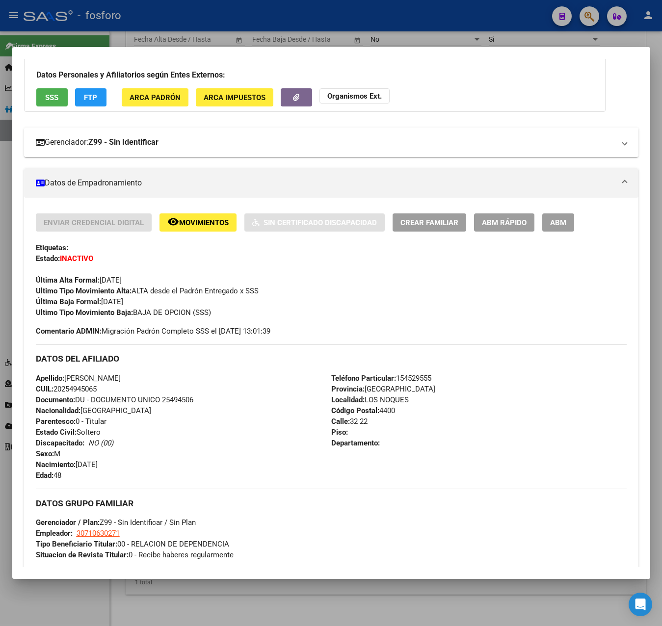
scroll to position [0, 0]
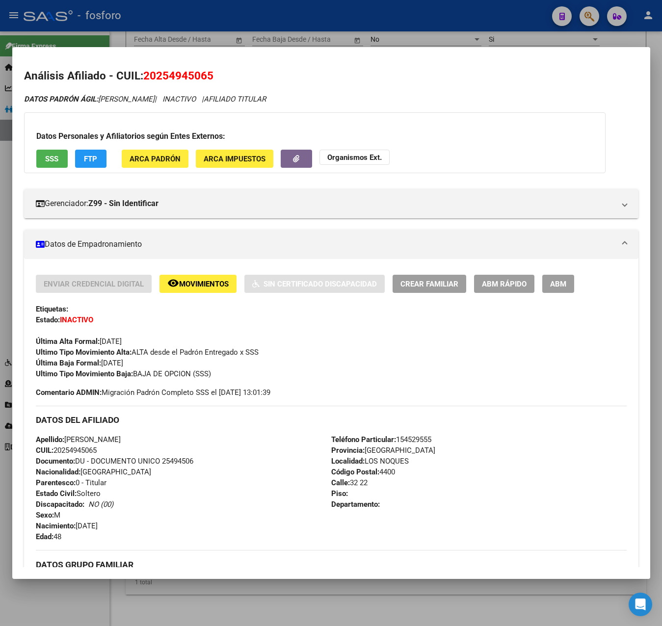
drag, startPoint x: 145, startPoint y: 71, endPoint x: 212, endPoint y: 75, distance: 67.3
click at [212, 75] on span "20254945065" at bounding box center [178, 75] width 70 height 13
copy span "20254945065"
click at [201, 279] on span "remove_red_eye Movimientos" at bounding box center [197, 283] width 61 height 9
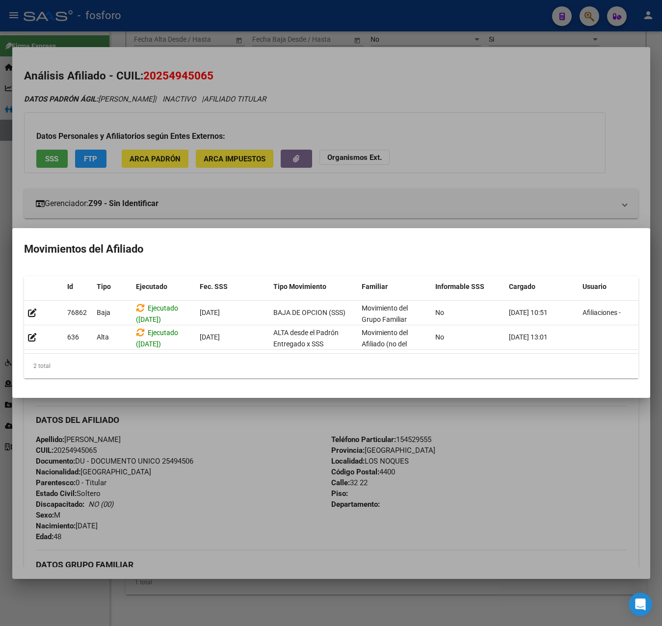
click at [231, 207] on div at bounding box center [331, 313] width 662 height 626
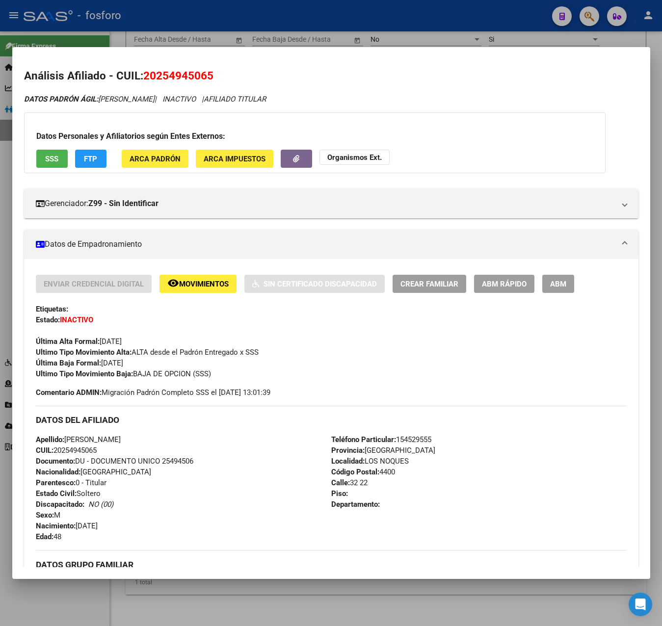
click at [385, 35] on div at bounding box center [331, 313] width 662 height 626
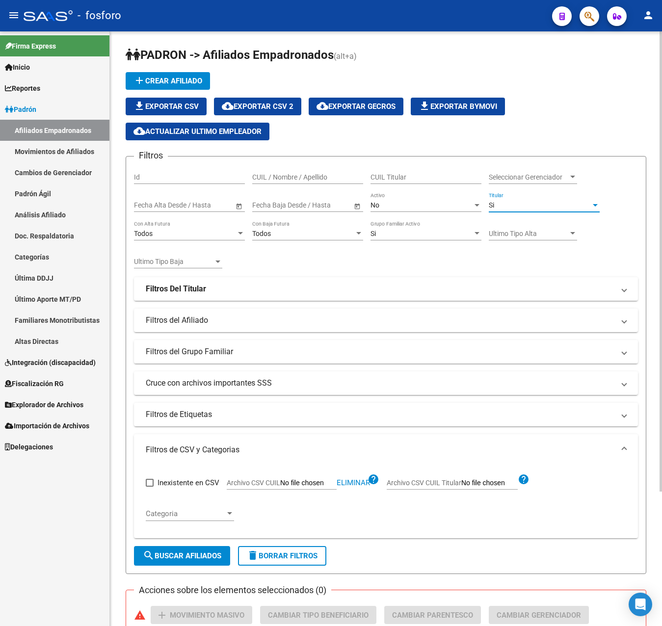
click at [521, 207] on div "Si" at bounding box center [539, 205] width 102 height 8
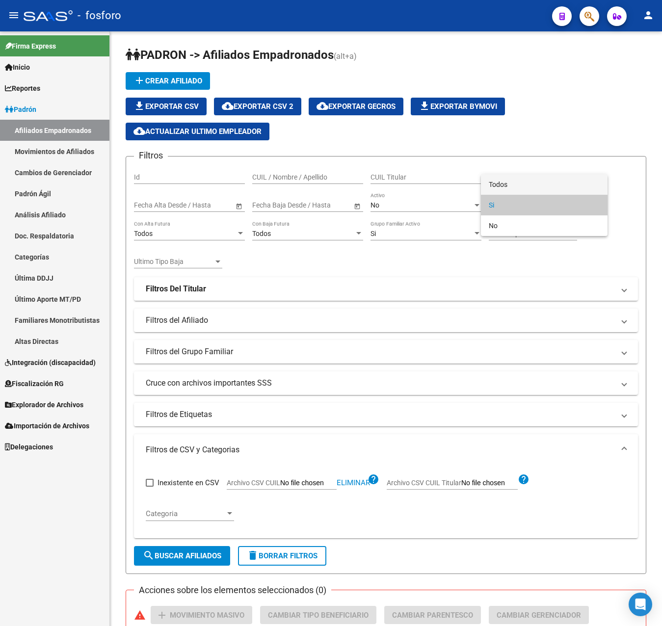
click at [521, 188] on span "Todos" at bounding box center [543, 184] width 111 height 21
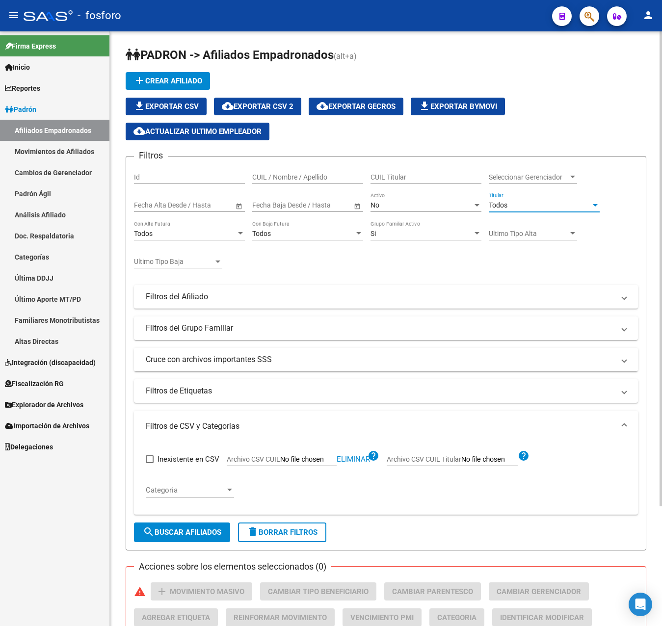
click at [517, 205] on div "Todos" at bounding box center [539, 205] width 102 height 8
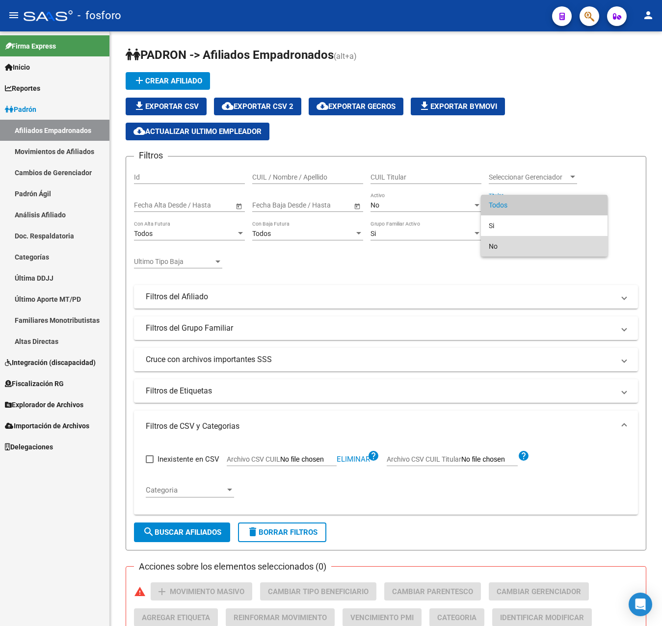
click at [502, 250] on span "No" at bounding box center [543, 246] width 111 height 21
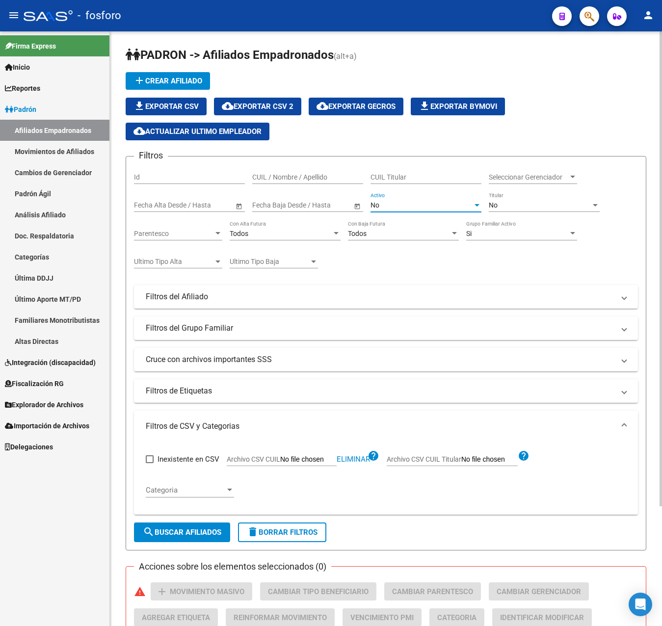
click at [427, 208] on div "No" at bounding box center [421, 205] width 102 height 8
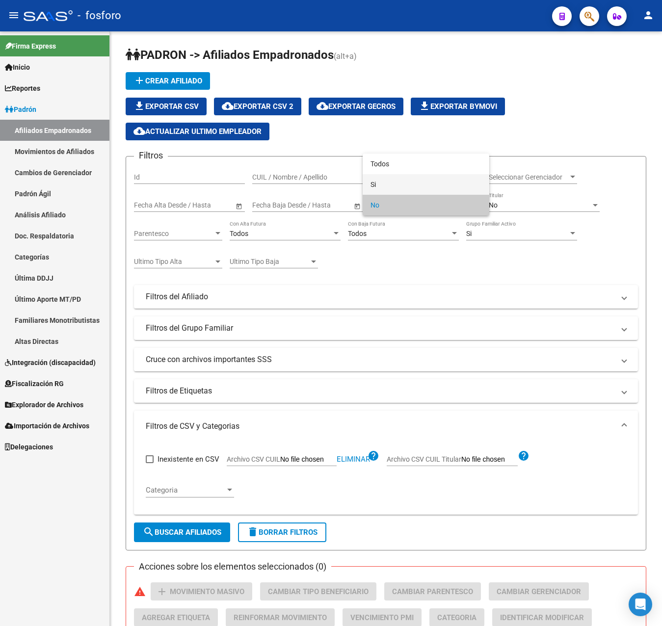
click at [384, 184] on span "Si" at bounding box center [425, 184] width 111 height 21
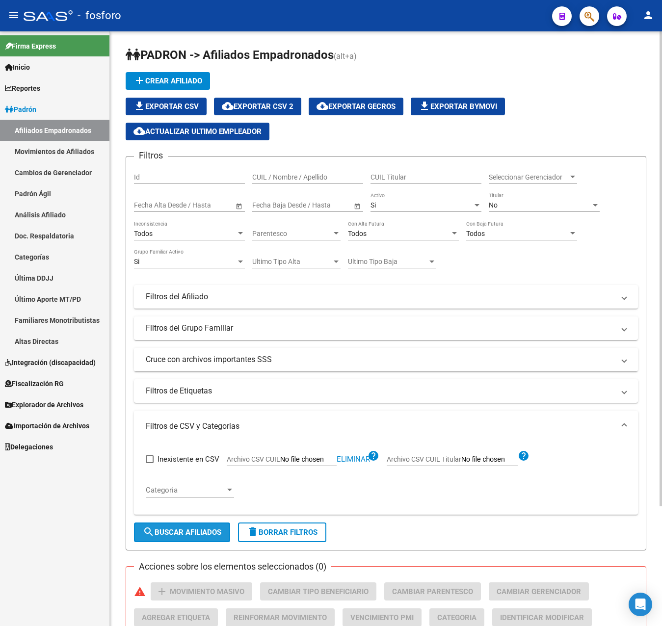
click at [203, 535] on span "search Buscar Afiliados" at bounding box center [182, 532] width 78 height 9
